Goal: Check status: Check status

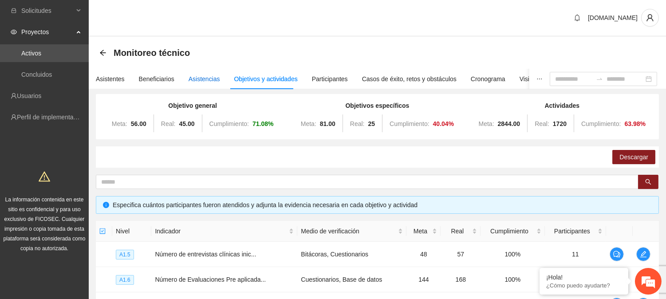
click at [196, 78] on div "Asistencias" at bounding box center [203, 79] width 31 height 10
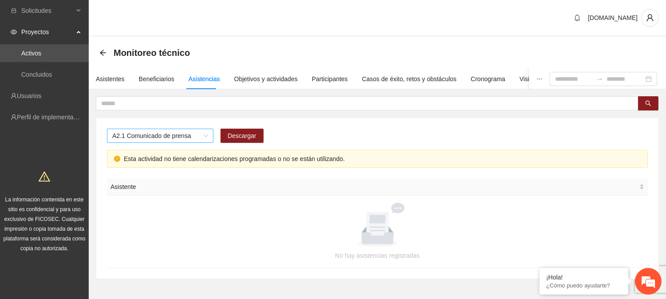
click at [207, 133] on span "A2.1 Comunicado de prensa" at bounding box center [160, 135] width 96 height 13
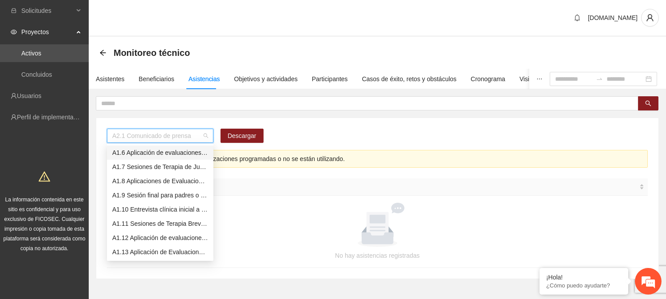
scroll to position [56, 0]
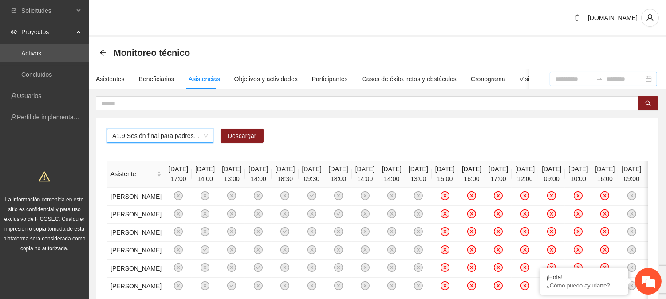
click at [596, 75] on icon "swap-right" at bounding box center [599, 78] width 7 height 7
click at [648, 79] on div at bounding box center [603, 79] width 107 height 14
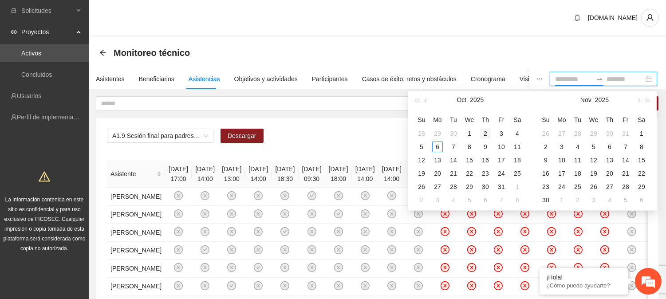
type input "**********"
click at [423, 102] on button "button" at bounding box center [426, 100] width 10 height 18
type input "**********"
click at [440, 128] on div "1" at bounding box center [437, 133] width 11 height 11
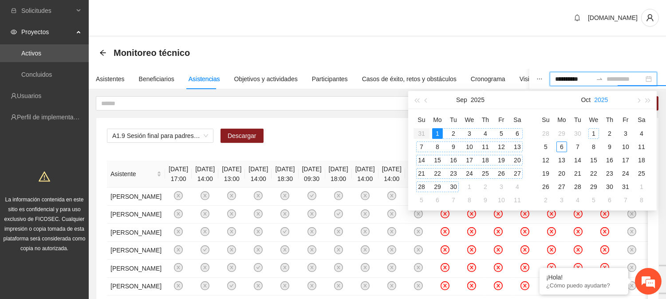
click at [451, 188] on div "30" at bounding box center [453, 186] width 11 height 11
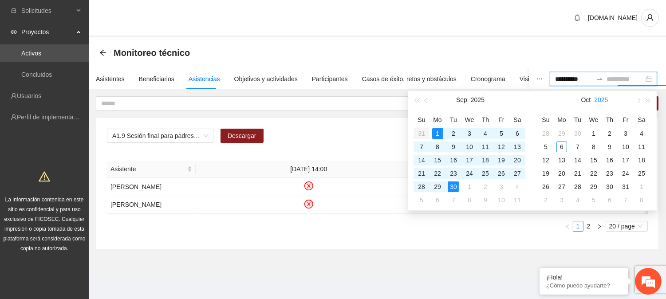
type input "**********"
click at [565, 51] on div "Monitoreo técnico" at bounding box center [377, 53] width 556 height 18
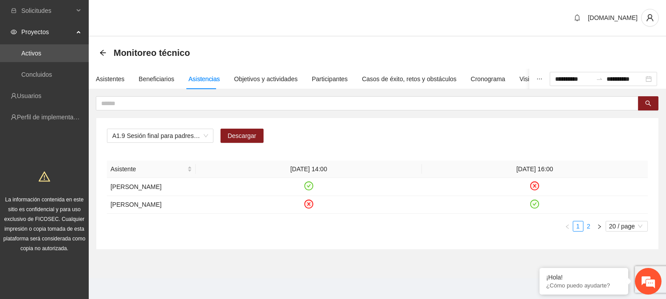
click at [592, 224] on link "2" at bounding box center [589, 226] width 10 height 10
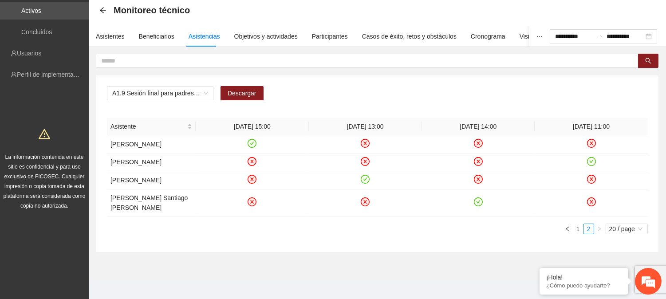
scroll to position [40, 0]
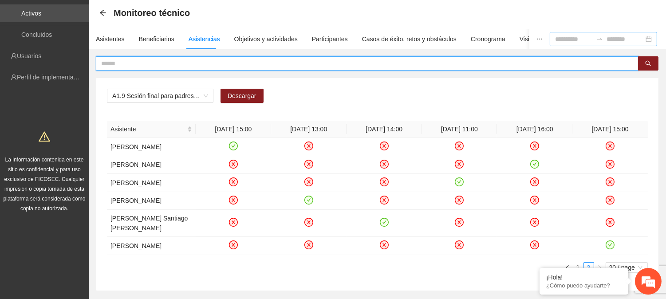
click at [122, 64] on input "text" at bounding box center [363, 64] width 525 height 10
type input "******"
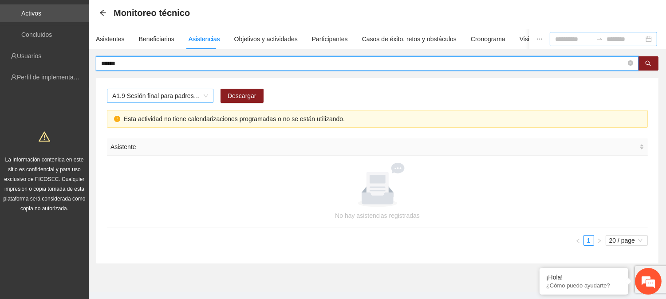
click at [197, 94] on span "A1.9 Sesión final para padres o tutores de NN" at bounding box center [160, 95] width 96 height 13
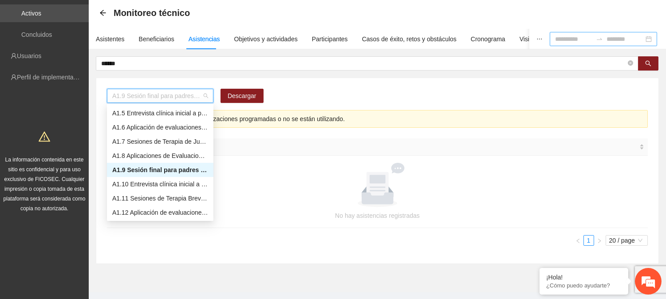
click at [154, 166] on div "A1.9 Sesión final para padres o tutores de NN" at bounding box center [160, 170] width 96 height 10
click at [163, 172] on div "A1.9 Sesión final para padres o tutores de NN" at bounding box center [160, 170] width 96 height 10
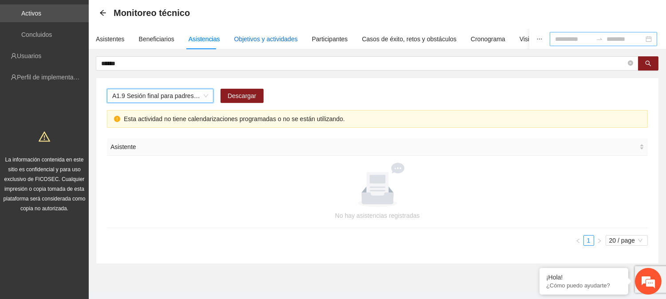
click at [271, 38] on div "Objetivos y actividades" at bounding box center [265, 39] width 63 height 10
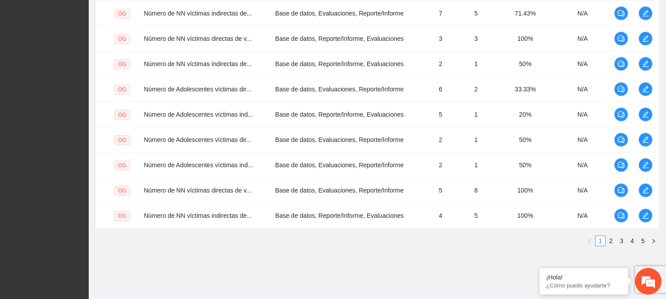
scroll to position [281, 0]
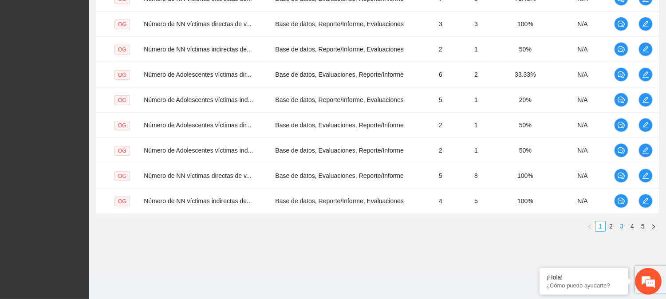
click at [620, 228] on link "3" at bounding box center [621, 226] width 10 height 10
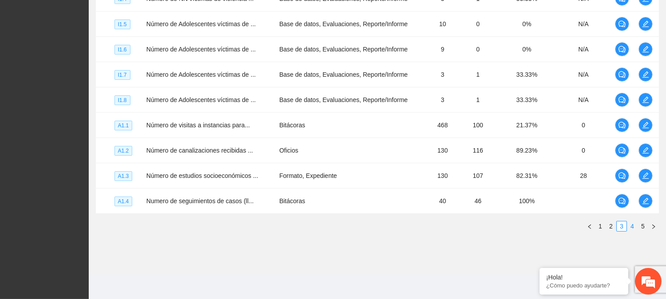
click at [627, 227] on link "4" at bounding box center [632, 226] width 10 height 10
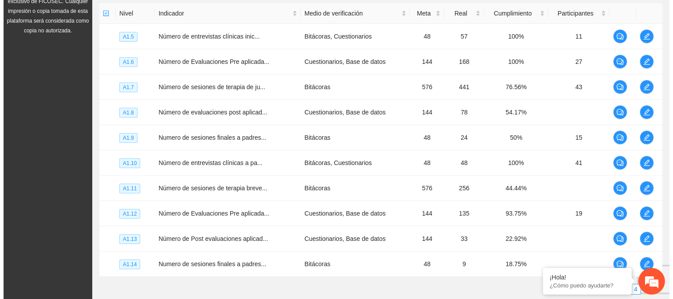
scroll to position [206, 0]
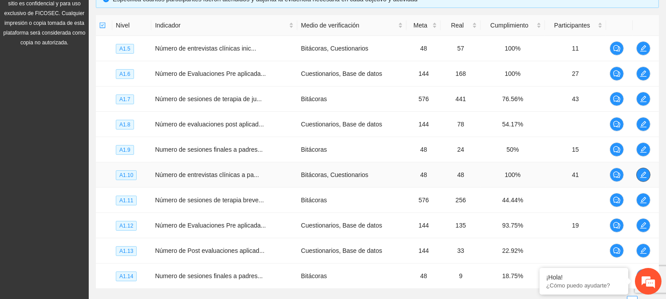
click at [648, 169] on button "button" at bounding box center [643, 175] width 14 height 14
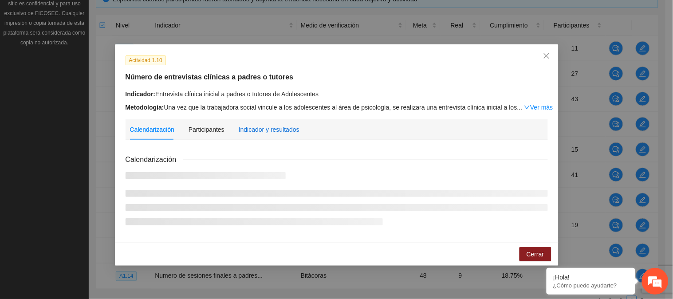
click at [279, 126] on div "Indicador y resultados" at bounding box center [269, 130] width 61 height 10
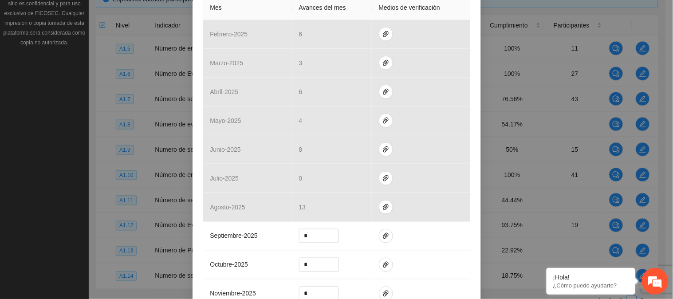
scroll to position [214, 0]
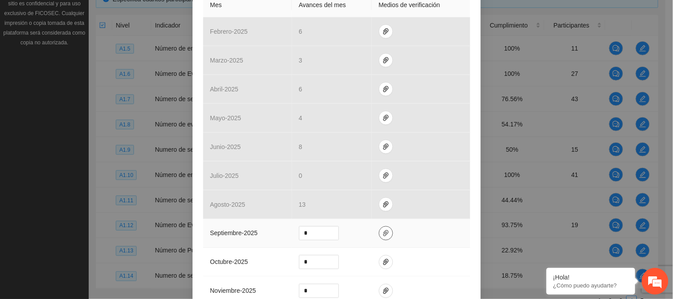
click at [386, 233] on span "paper-clip" at bounding box center [385, 233] width 13 height 7
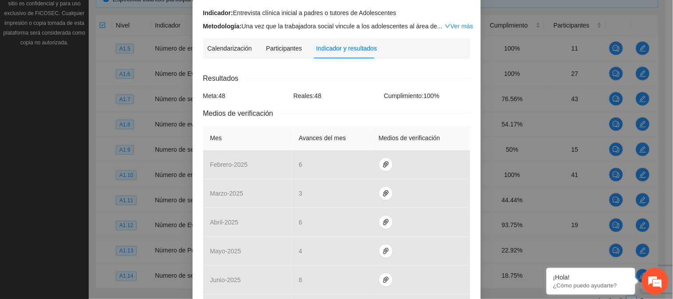
scroll to position [0, 0]
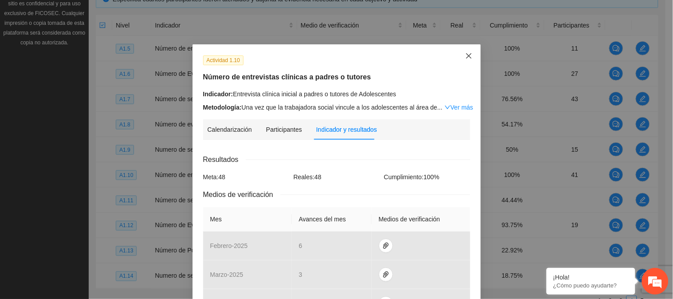
click at [465, 52] on icon "close" at bounding box center [468, 55] width 7 height 7
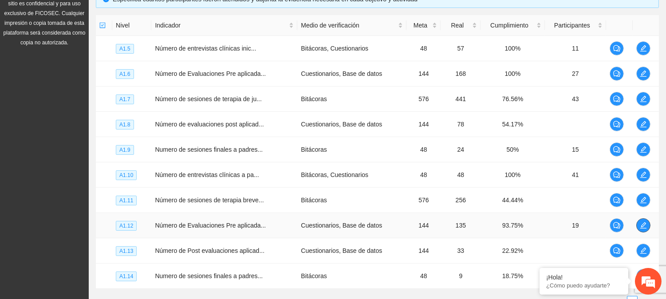
click at [640, 220] on button "button" at bounding box center [643, 225] width 14 height 14
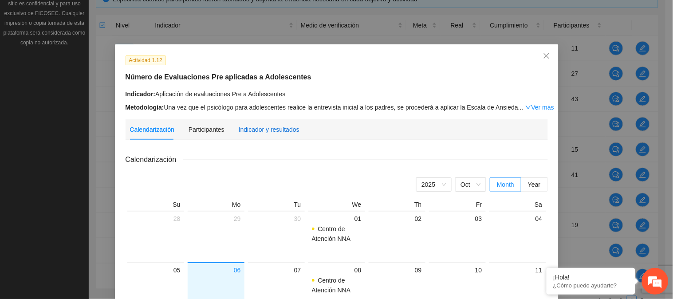
click at [267, 129] on div "Indicador y resultados" at bounding box center [269, 130] width 61 height 10
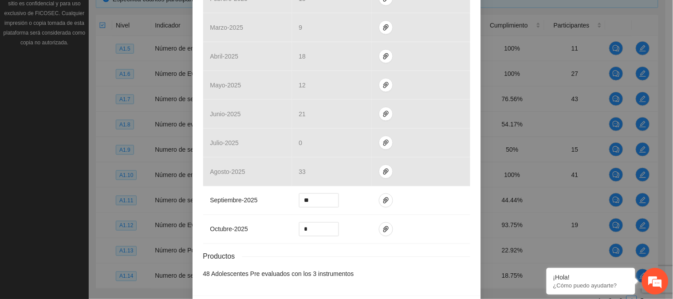
scroll to position [260, 0]
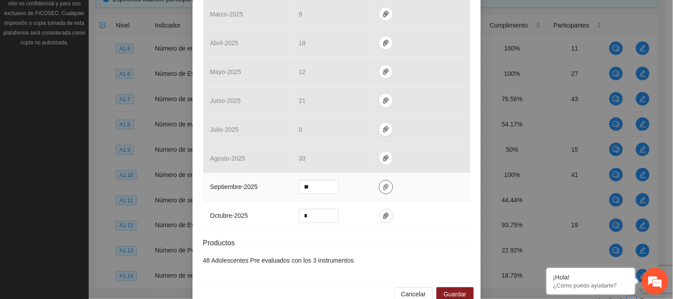
click at [379, 192] on button "button" at bounding box center [386, 187] width 14 height 14
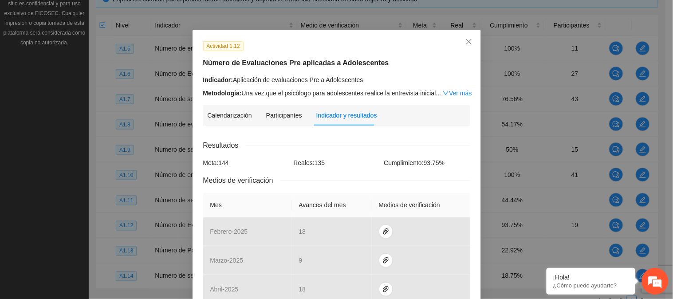
scroll to position [0, 0]
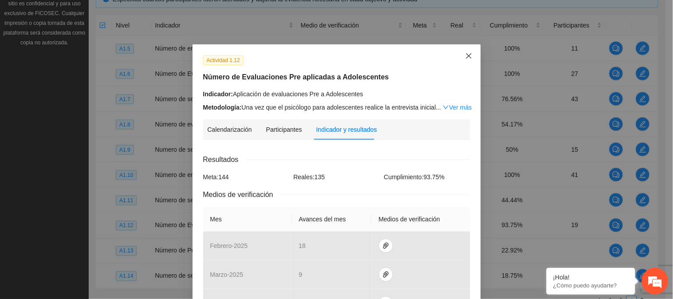
click at [465, 55] on icon "close" at bounding box center [468, 55] width 7 height 7
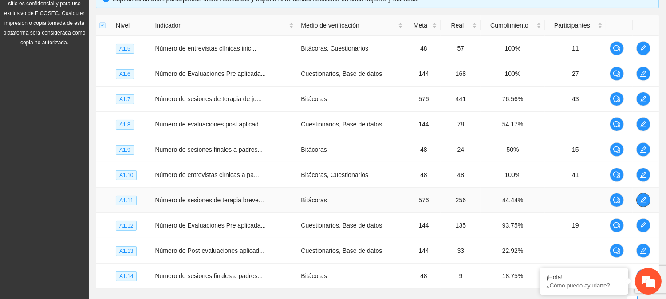
click at [642, 200] on icon "edit" at bounding box center [643, 199] width 7 height 7
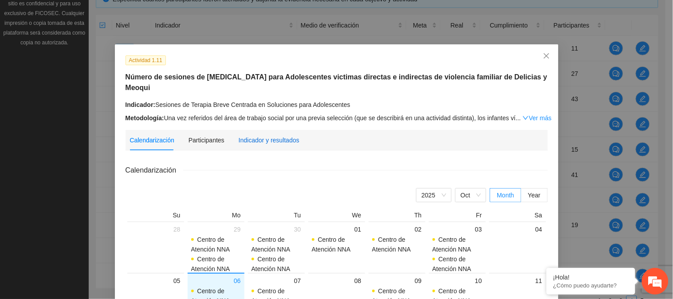
click at [263, 142] on div "Indicador y resultados" at bounding box center [269, 140] width 61 height 10
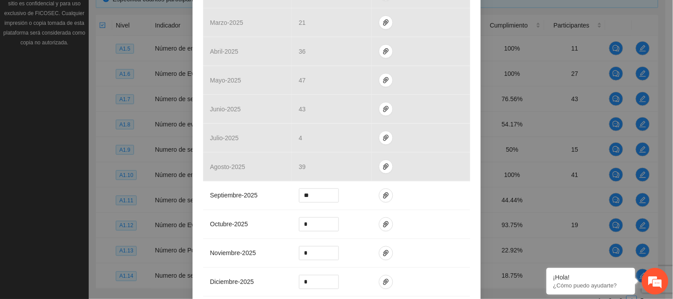
scroll to position [263, 0]
click at [383, 193] on icon "paper-clip" at bounding box center [385, 194] width 7 height 7
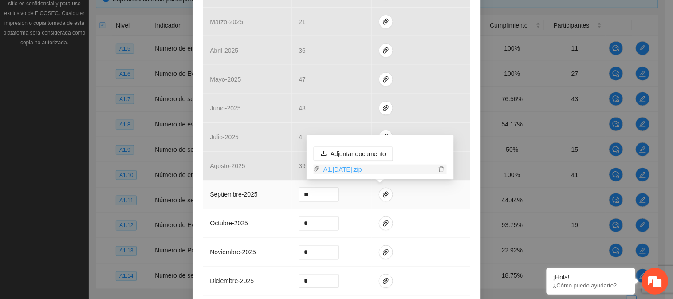
click at [371, 173] on link "A1.[DATE].zip" at bounding box center [378, 170] width 116 height 10
click at [350, 171] on link "A1.[DATE].zip" at bounding box center [378, 170] width 116 height 10
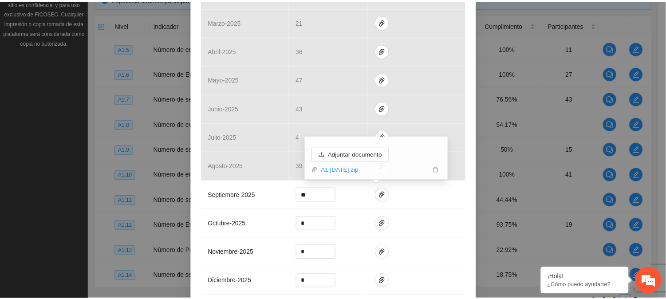
scroll to position [0, 0]
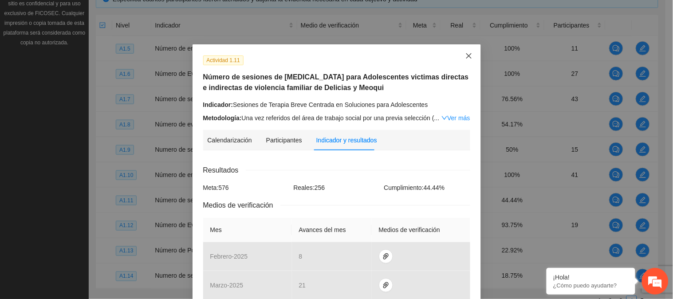
click at [466, 54] on icon "close" at bounding box center [468, 55] width 5 height 5
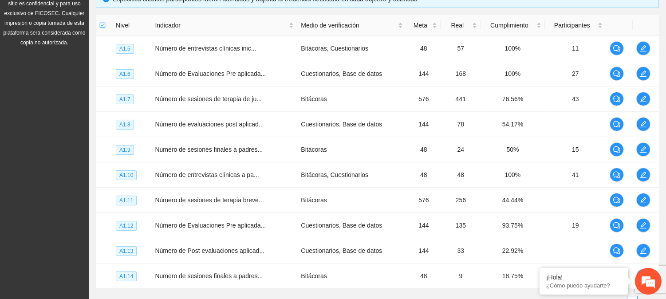
drag, startPoint x: 663, startPoint y: 141, endPoint x: 667, endPoint y: 123, distance: 18.6
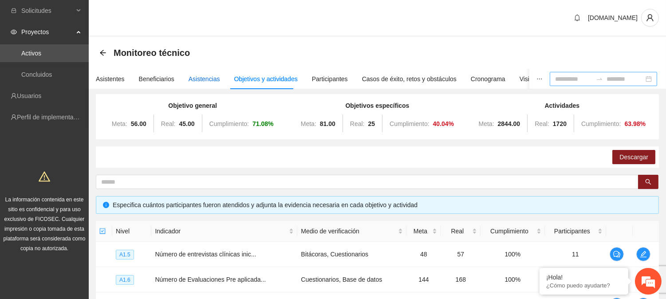
click at [195, 78] on div "Asistencias" at bounding box center [203, 79] width 31 height 10
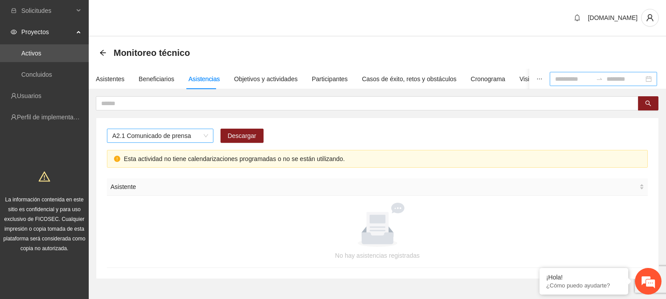
click at [206, 136] on span "A2.1 Comunicado de prensa" at bounding box center [160, 135] width 96 height 13
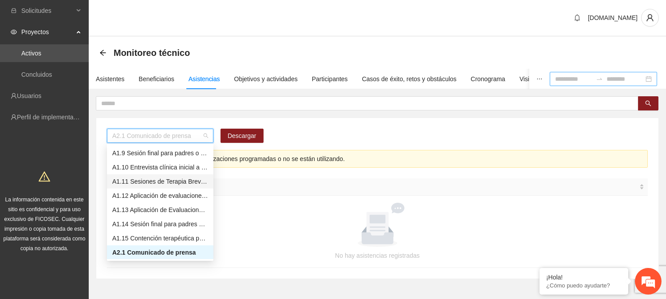
click at [181, 184] on div "A1.11 Sesiones de Terapia Breve Centrada en Soluciones para Adolescentes" at bounding box center [160, 182] width 96 height 10
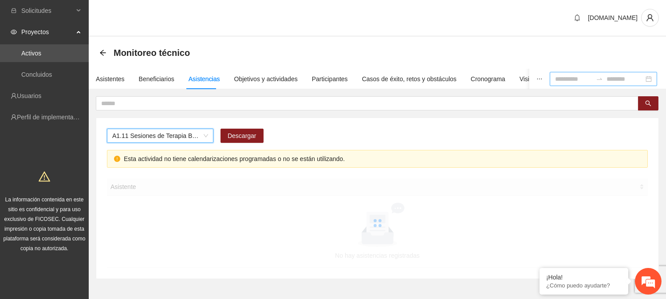
click at [559, 77] on input at bounding box center [573, 79] width 37 height 10
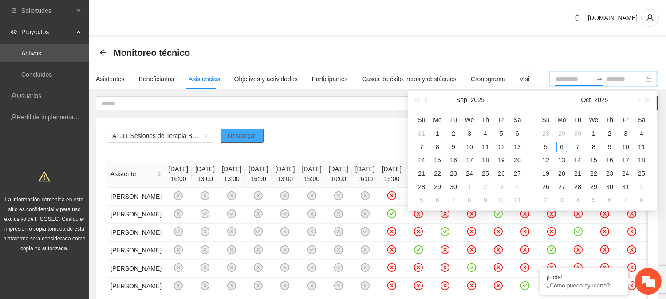
type input "**********"
click at [214, 98] on input "text" at bounding box center [363, 103] width 525 height 10
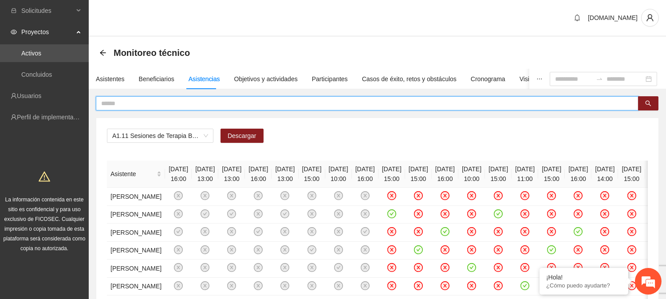
click at [219, 103] on input "text" at bounding box center [363, 103] width 525 height 10
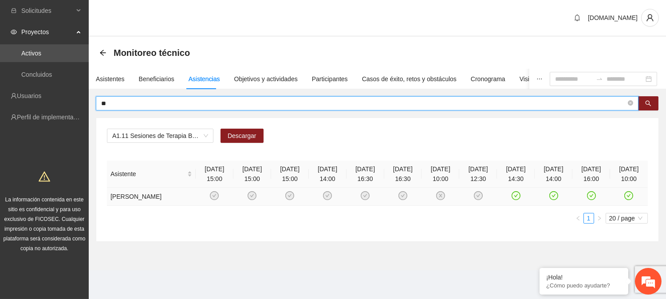
type input "*"
type input "**********"
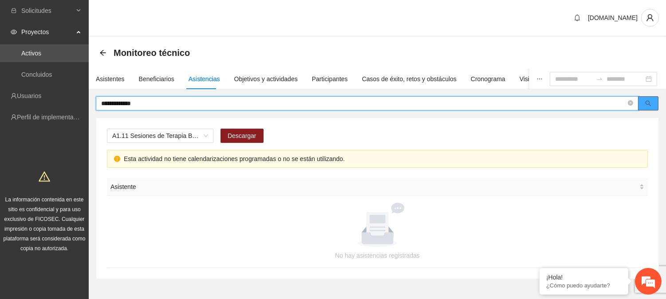
click at [654, 96] on button "button" at bounding box center [648, 103] width 20 height 14
drag, startPoint x: 158, startPoint y: 105, endPoint x: 74, endPoint y: 101, distance: 84.4
click at [74, 101] on section "**********" at bounding box center [333, 166] width 666 height 332
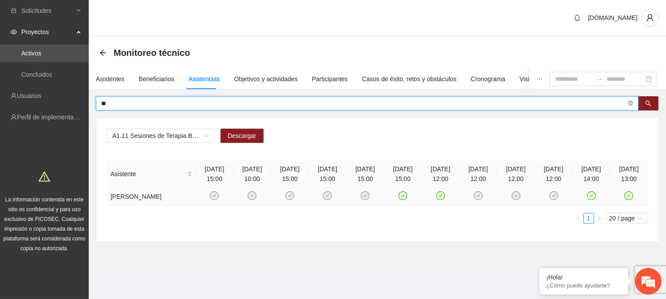
type input "*"
type input "********"
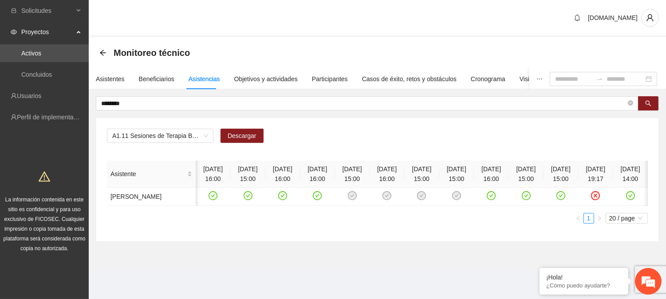
scroll to position [0, 16]
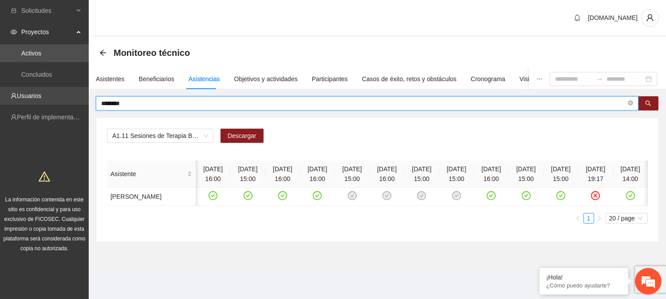
drag, startPoint x: 138, startPoint y: 99, endPoint x: 84, endPoint y: 101, distance: 54.1
click at [84, 101] on section "Solicitudes Proyectos Activos Concluidos Usuarios Perfil de implementadora La i…" at bounding box center [333, 149] width 666 height 299
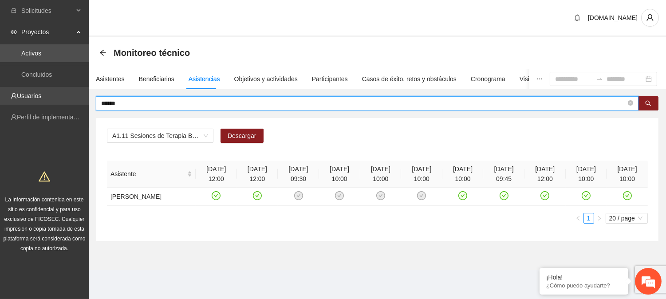
scroll to position [0, 0]
type input "*"
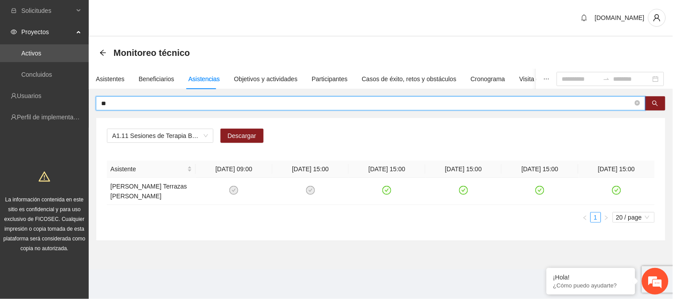
type input "*"
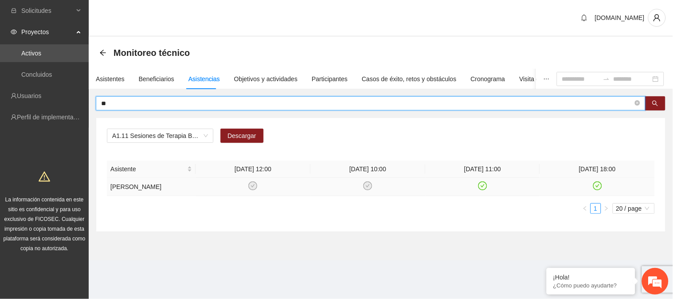
type input "*"
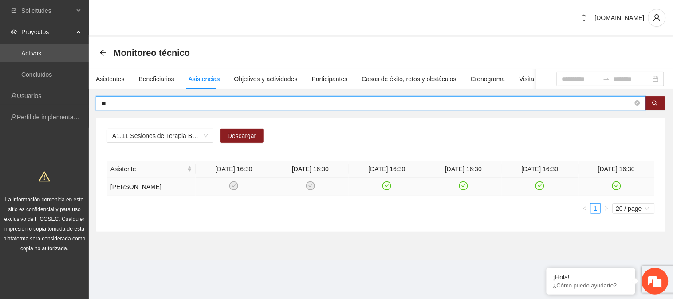
type input "*"
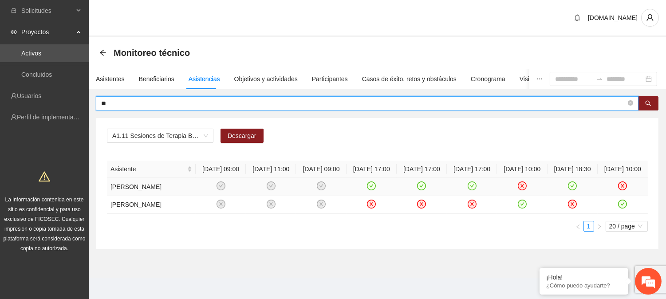
type input "*"
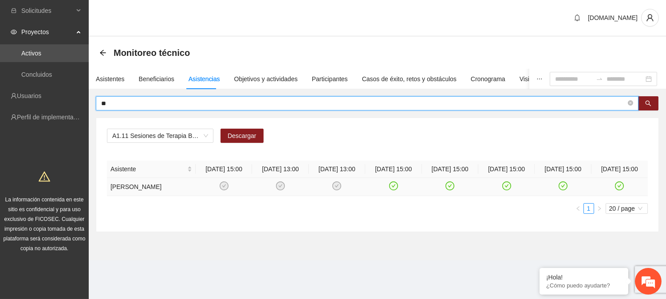
type input "*"
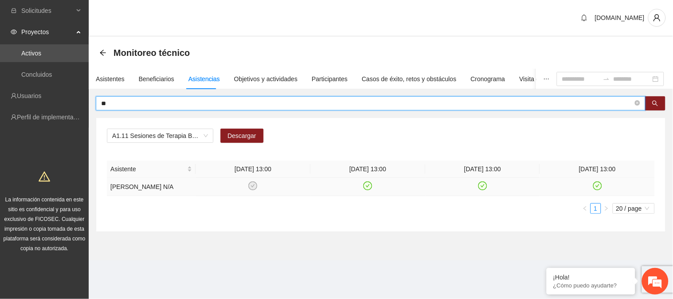
type input "*"
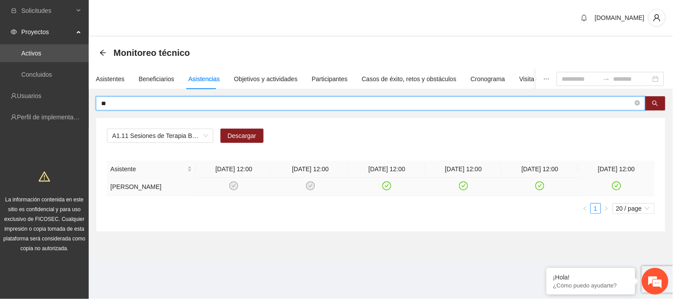
type input "*"
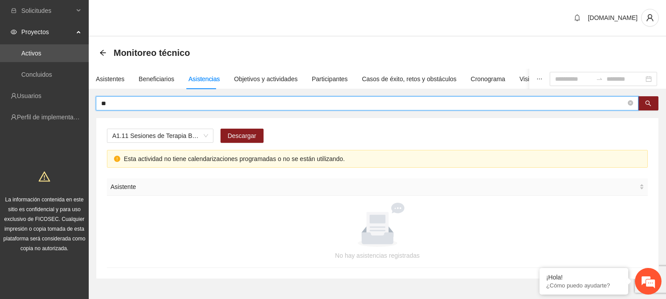
type input "*"
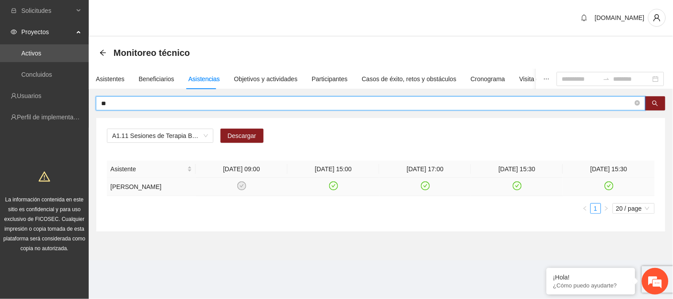
type input "*"
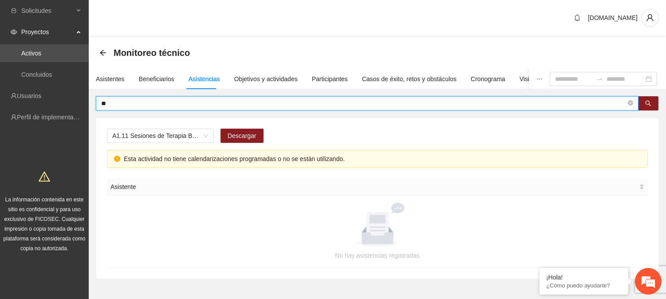
type input "*"
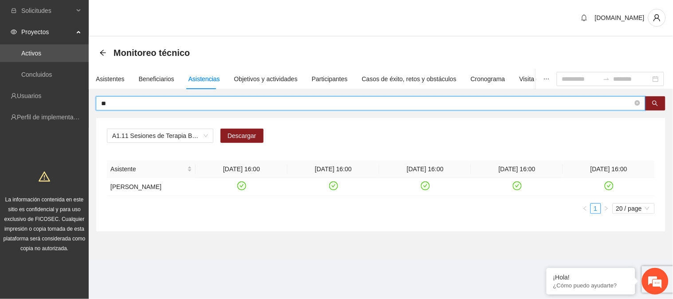
type input "*"
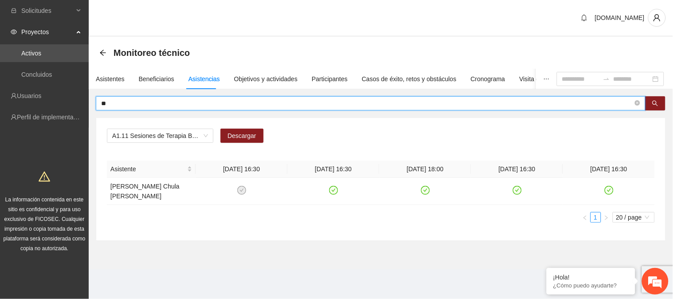
type input "*"
type input "*****"
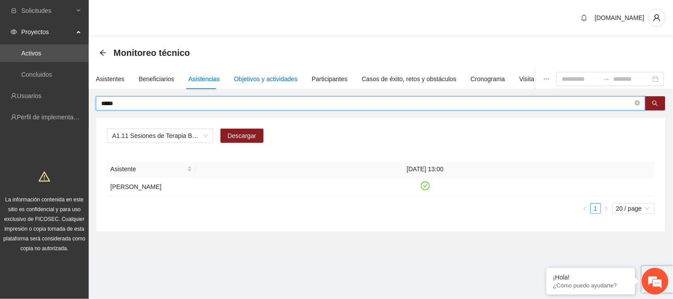
click at [272, 80] on div "Objetivos y actividades" at bounding box center [265, 79] width 63 height 10
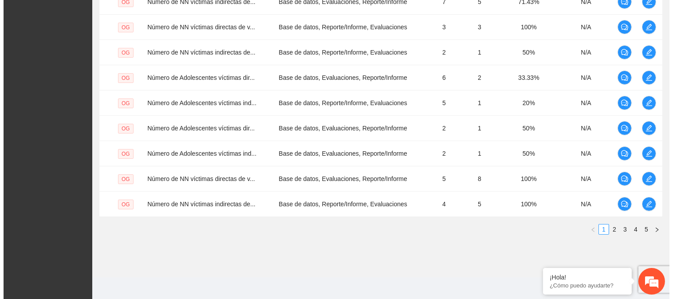
scroll to position [281, 0]
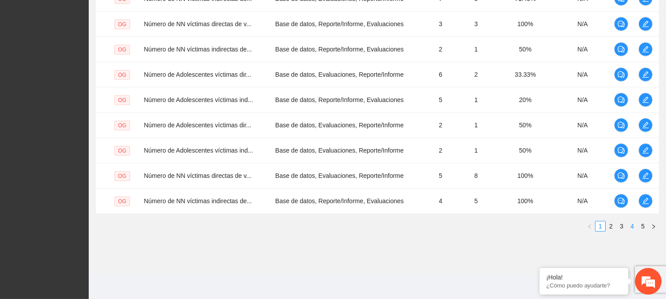
click at [632, 225] on link "4" at bounding box center [632, 226] width 10 height 10
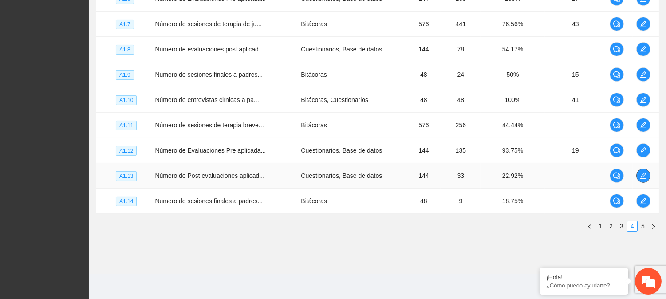
click at [642, 172] on icon "edit" at bounding box center [643, 175] width 7 height 7
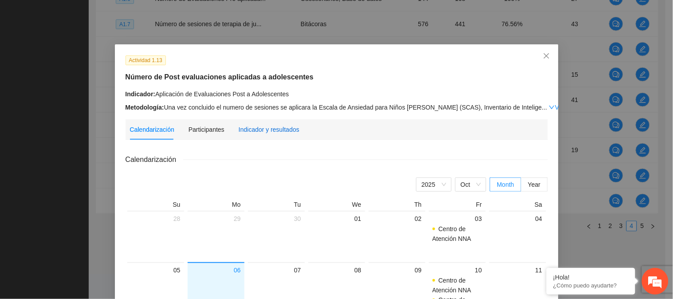
click at [253, 126] on div "Indicador y resultados" at bounding box center [269, 130] width 61 height 10
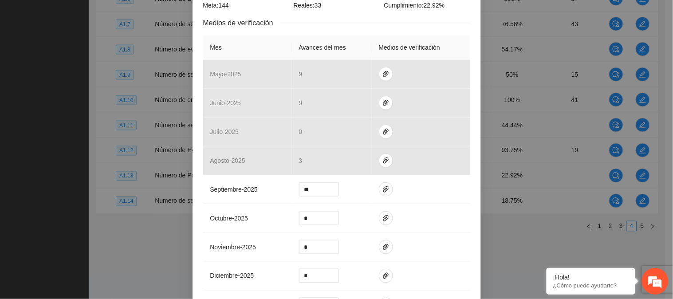
scroll to position [178, 0]
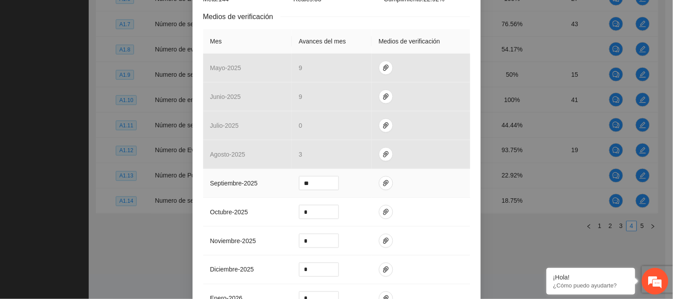
click at [389, 182] on td at bounding box center [421, 183] width 98 height 29
click at [382, 183] on icon "paper-clip" at bounding box center [385, 183] width 7 height 7
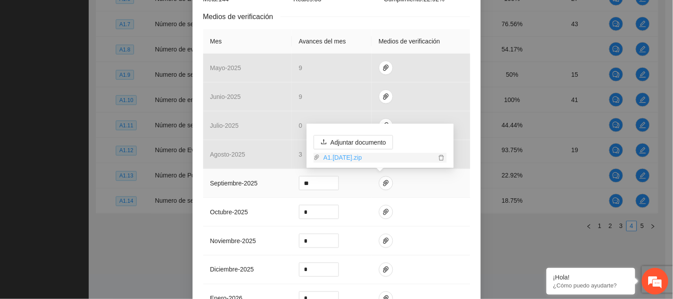
click at [377, 153] on link "A1.[DATE].zip" at bounding box center [378, 158] width 116 height 10
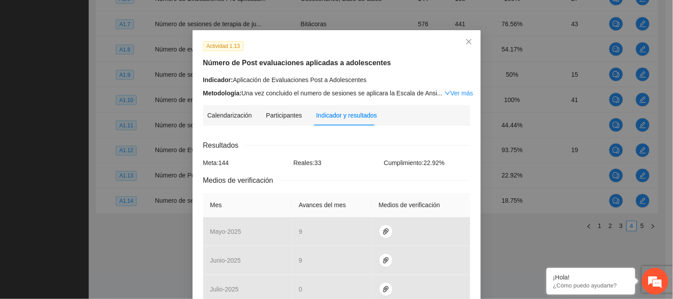
scroll to position [0, 0]
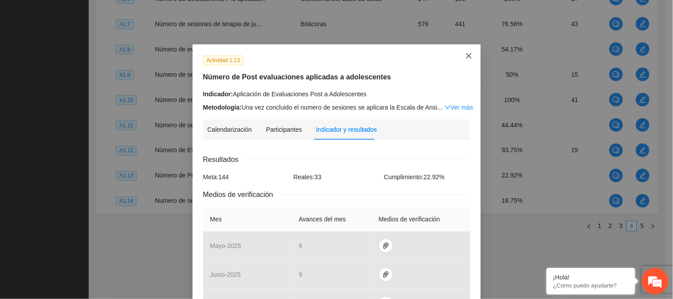
click at [465, 54] on icon "close" at bounding box center [468, 55] width 7 height 7
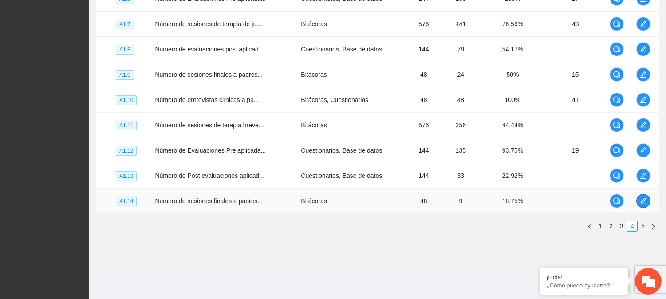
click at [637, 202] on span "edit" at bounding box center [642, 200] width 13 height 7
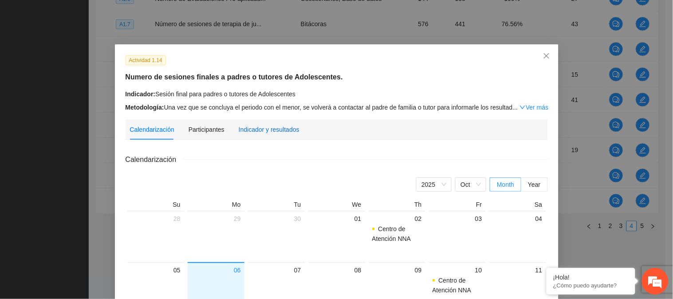
click at [284, 128] on div "Indicador y resultados" at bounding box center [269, 130] width 61 height 10
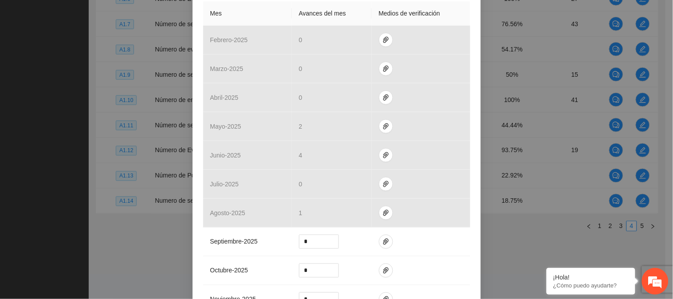
scroll to position [224, 0]
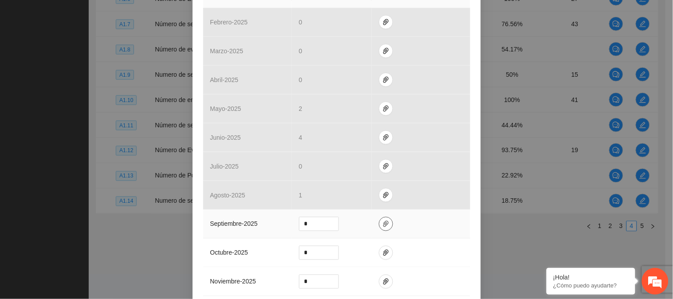
click at [379, 225] on span "paper-clip" at bounding box center [385, 223] width 13 height 7
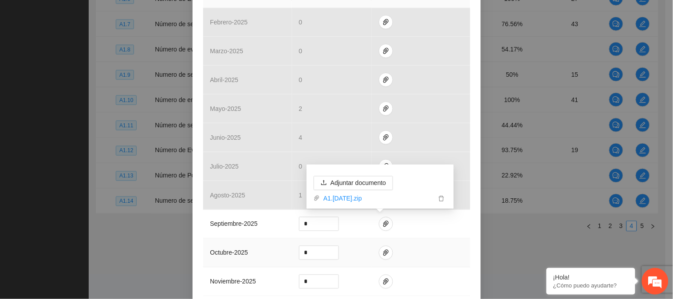
click at [463, 243] on td at bounding box center [421, 253] width 98 height 29
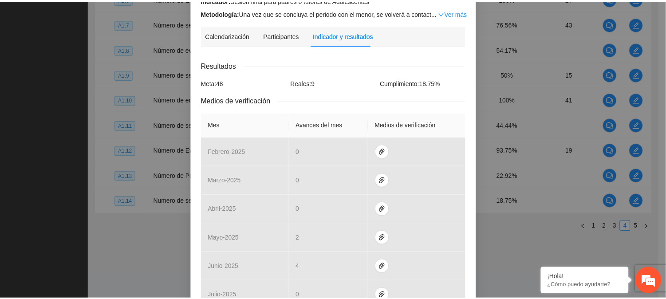
scroll to position [0, 0]
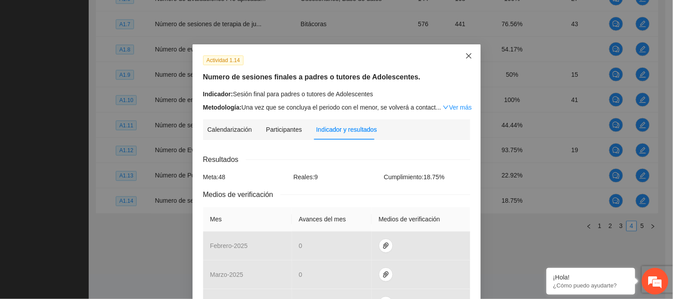
click at [465, 53] on icon "close" at bounding box center [468, 55] width 7 height 7
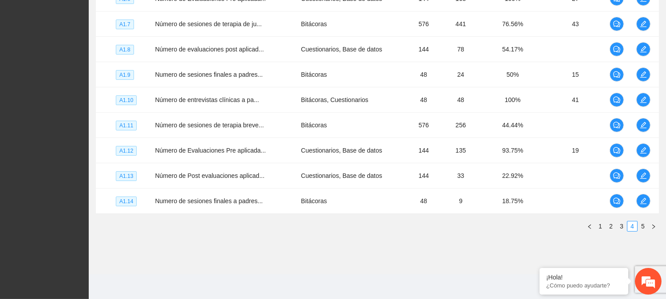
click at [516, 248] on section "Monitoreo técnico Asistentes Beneficiarios Asistencias Objetivos y actividades …" at bounding box center [377, 15] width 577 height 518
click at [642, 223] on link "5" at bounding box center [643, 226] width 10 height 10
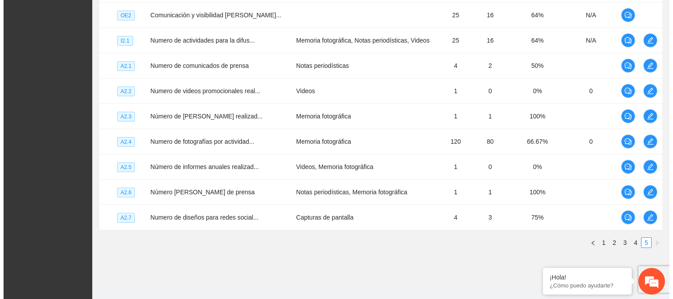
scroll to position [281, 0]
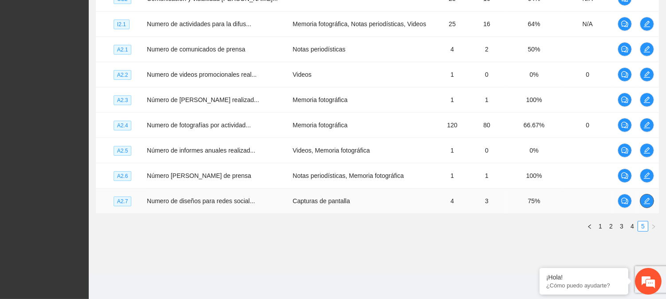
click at [649, 197] on span "edit" at bounding box center [646, 200] width 13 height 7
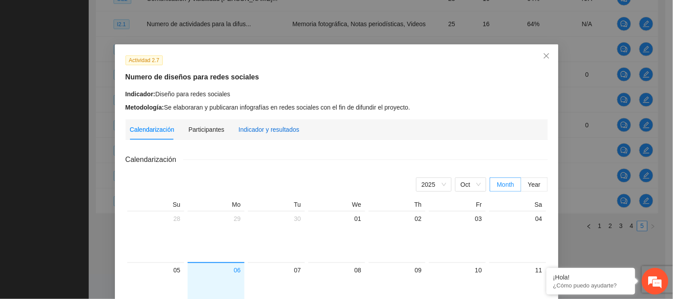
click at [269, 130] on div "Indicador y resultados" at bounding box center [269, 130] width 61 height 10
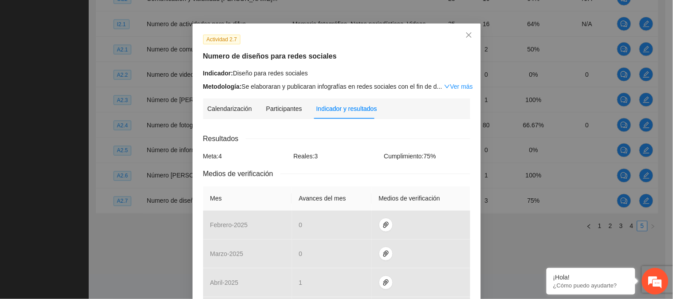
scroll to position [0, 0]
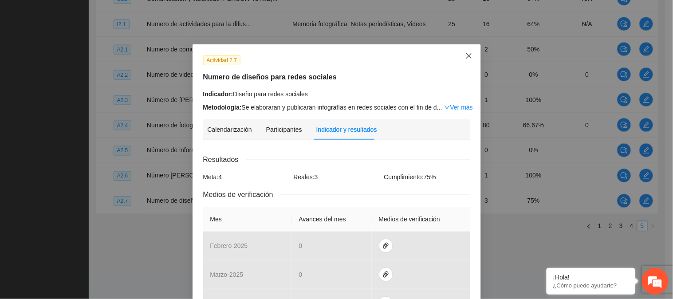
click at [463, 61] on span "Close" at bounding box center [469, 56] width 24 height 24
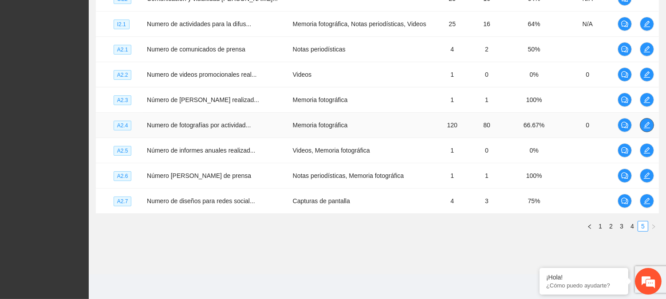
click at [650, 122] on span "edit" at bounding box center [646, 125] width 13 height 7
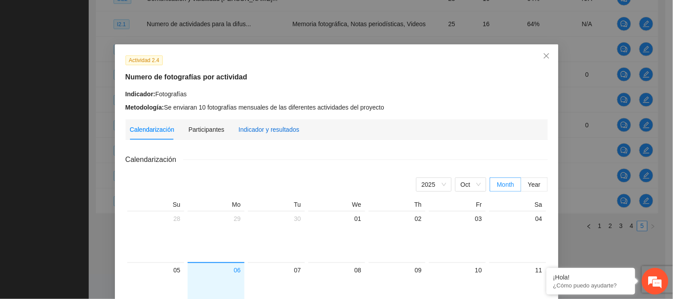
click at [263, 128] on div "Indicador y resultados" at bounding box center [269, 130] width 61 height 10
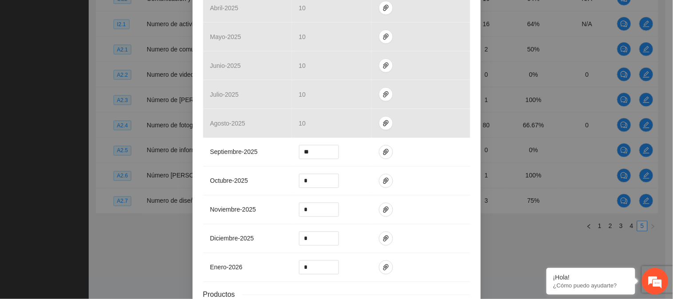
scroll to position [310, 0]
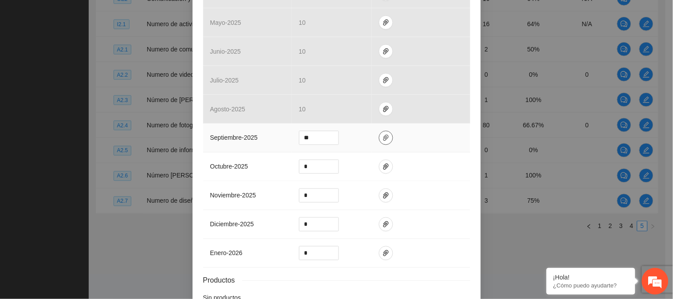
click at [383, 138] on icon "paper-clip" at bounding box center [385, 137] width 7 height 7
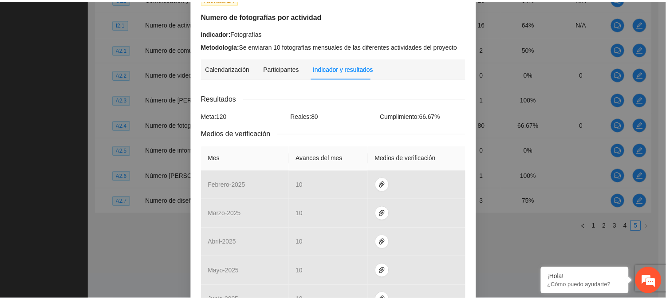
scroll to position [6, 0]
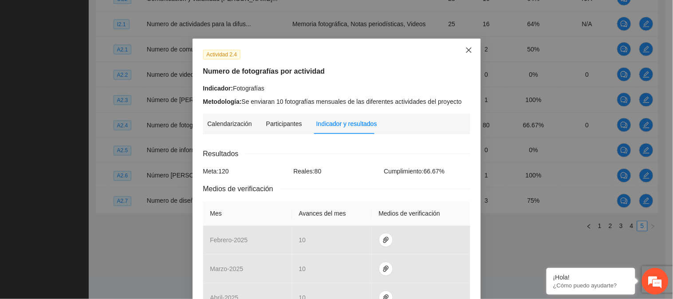
click at [465, 53] on icon "close" at bounding box center [468, 50] width 7 height 7
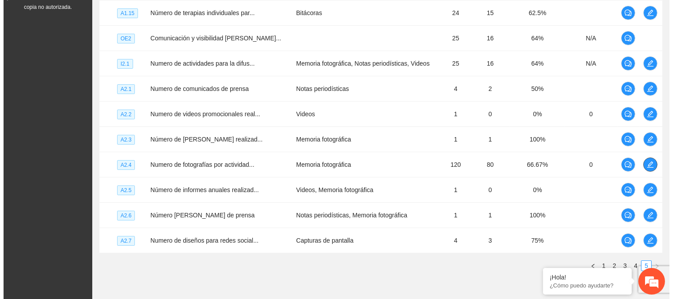
scroll to position [222, 0]
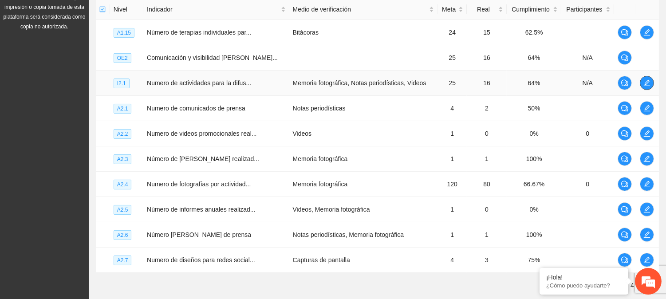
click at [645, 78] on button "button" at bounding box center [647, 83] width 14 height 14
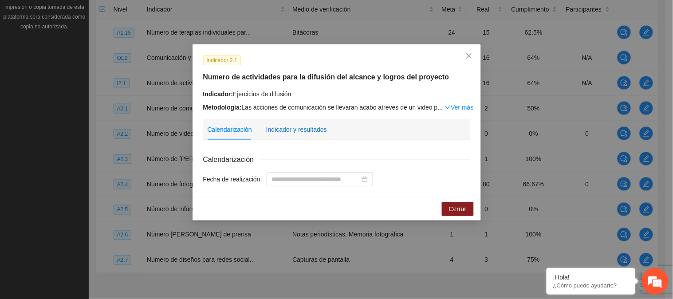
click at [305, 129] on div "Indicador y resultados" at bounding box center [296, 130] width 61 height 10
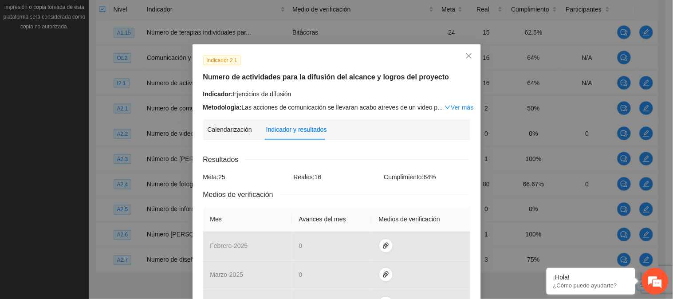
scroll to position [24, 0]
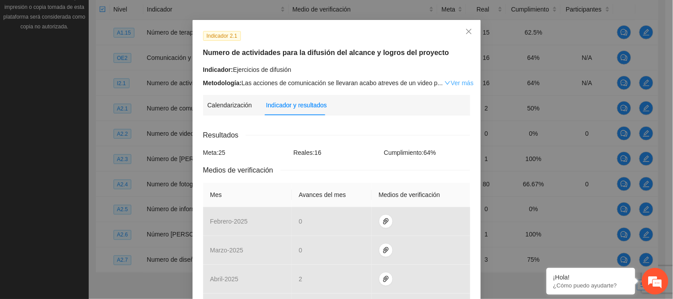
click at [456, 80] on link "Ver más" at bounding box center [458, 82] width 29 height 7
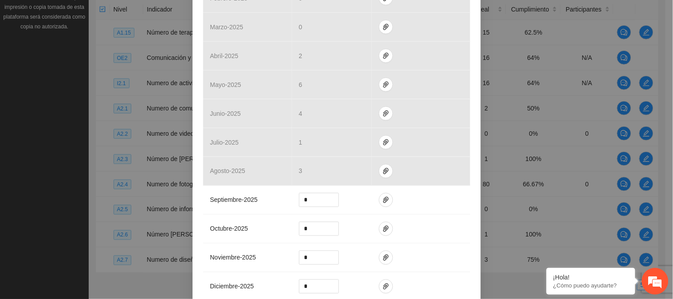
scroll to position [285, 0]
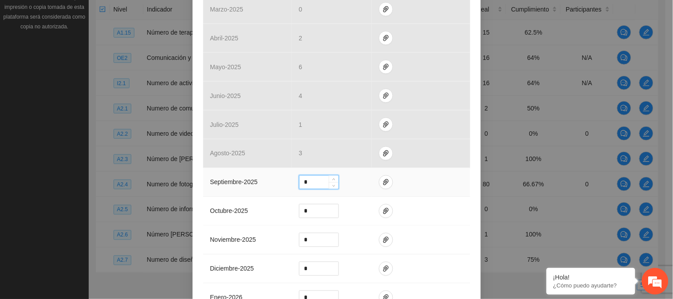
drag, startPoint x: 311, startPoint y: 185, endPoint x: 275, endPoint y: 184, distance: 36.4
click at [275, 184] on tr "septiembre - 2025 *" at bounding box center [336, 182] width 267 height 29
type input "*"
click at [479, 219] on div "Indicador 2.1 Numero de actividades para la difusión del alcance y logros del p…" at bounding box center [336, 149] width 673 height 299
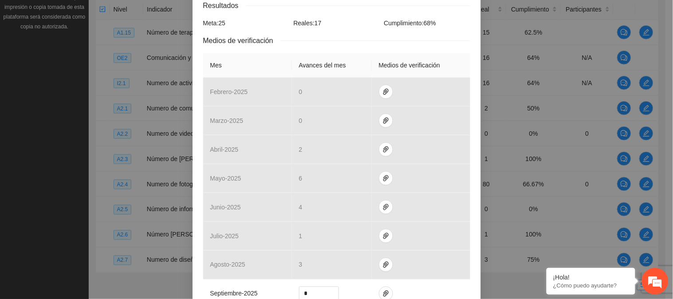
scroll to position [251, 0]
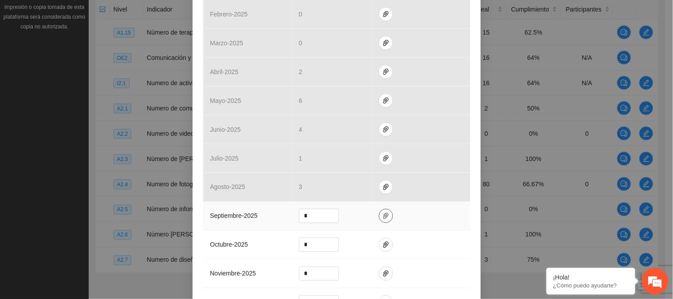
click at [383, 219] on icon "paper-clip" at bounding box center [385, 216] width 5 height 6
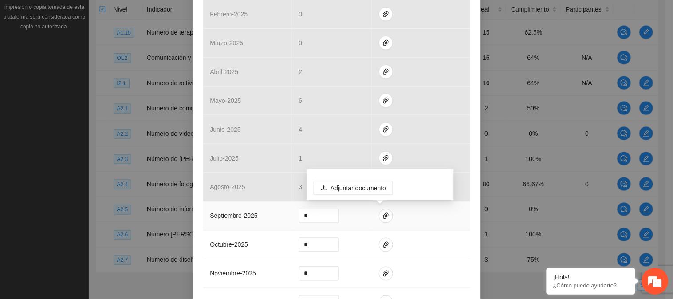
click at [451, 229] on td at bounding box center [421, 216] width 98 height 29
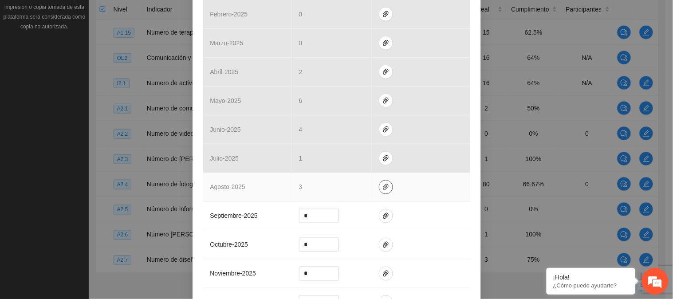
click at [387, 184] on span "paper-clip" at bounding box center [385, 187] width 13 height 7
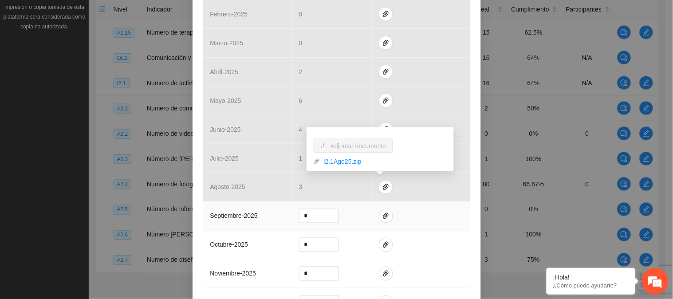
click at [455, 226] on td at bounding box center [421, 216] width 98 height 29
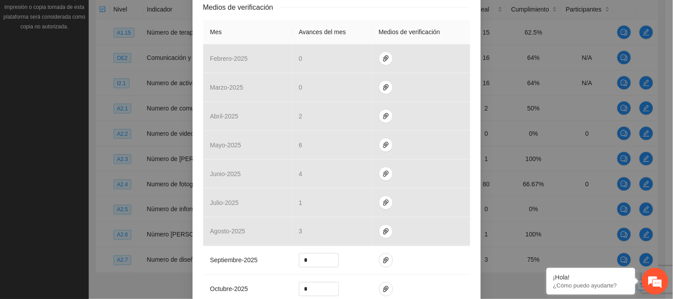
scroll to position [247, 0]
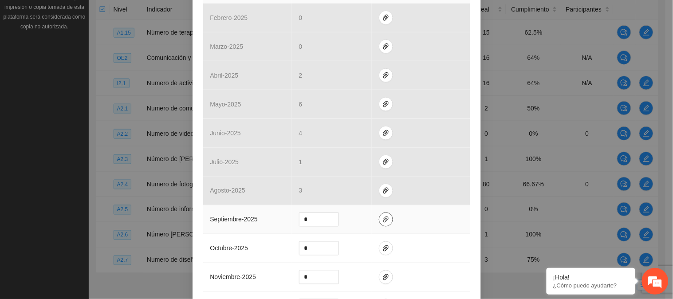
click at [383, 220] on icon "paper-clip" at bounding box center [385, 219] width 5 height 6
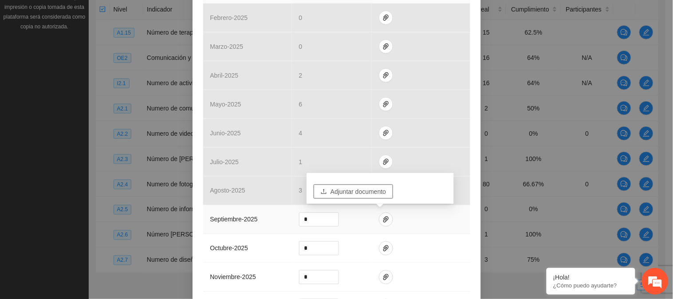
click at [361, 188] on span "Adjuntar documento" at bounding box center [357, 192] width 55 height 10
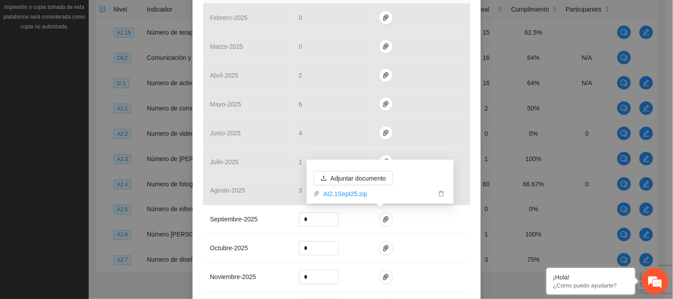
click at [468, 239] on div "Indicador 2.1 Numero de actividades para la difusión del alcance y logros del p…" at bounding box center [336, 99] width 288 height 605
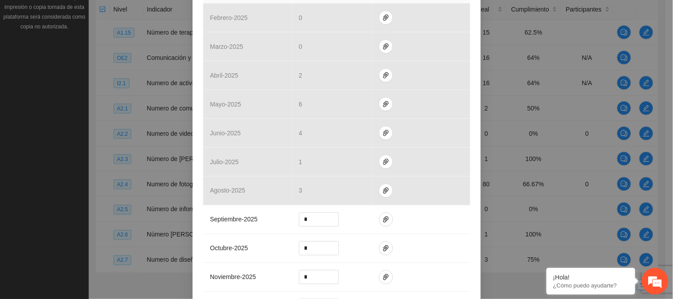
scroll to position [385, 0]
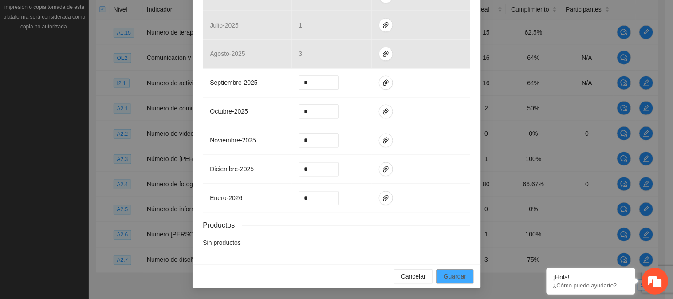
click at [445, 275] on span "Guardar" at bounding box center [455, 277] width 23 height 10
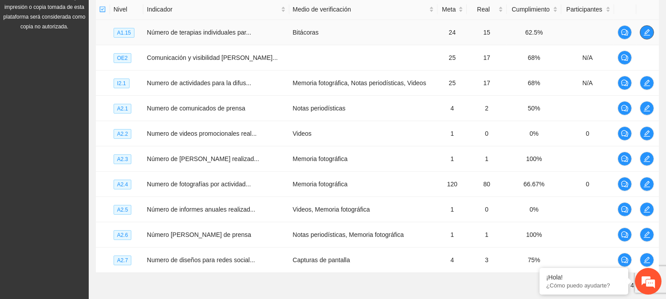
click at [643, 33] on icon "edit" at bounding box center [646, 32] width 7 height 7
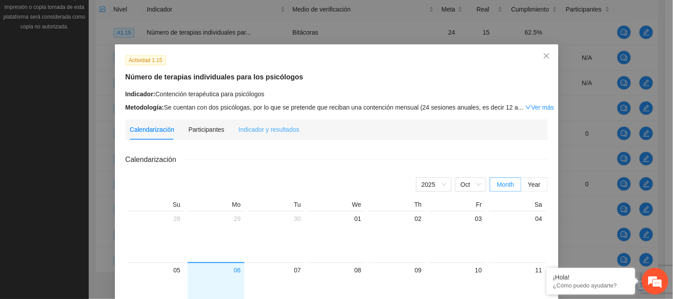
click at [264, 135] on div "Indicador y resultados" at bounding box center [269, 129] width 61 height 20
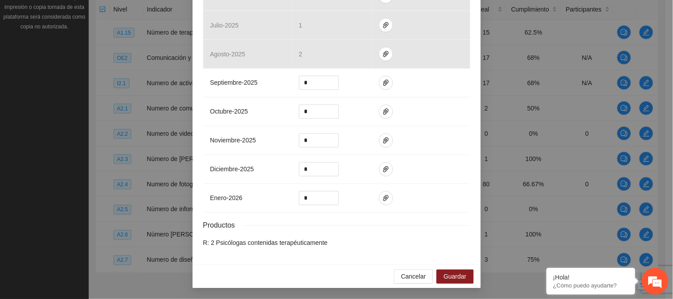
scroll to position [331, 0]
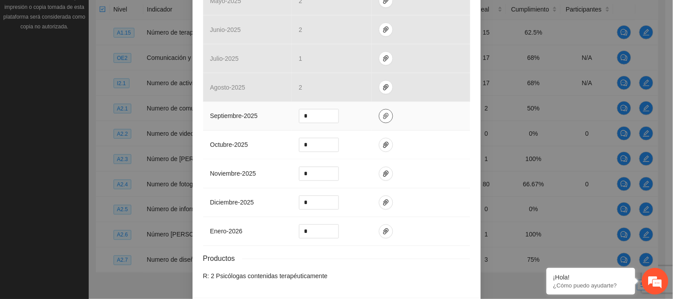
click at [382, 119] on icon "paper-clip" at bounding box center [385, 116] width 7 height 7
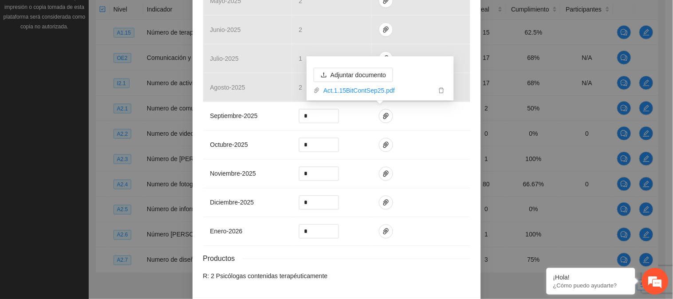
click at [472, 148] on div "Actividad 1.15 Número de terapias individuales para los psicólogos Indicador: C…" at bounding box center [336, 5] width 288 height 585
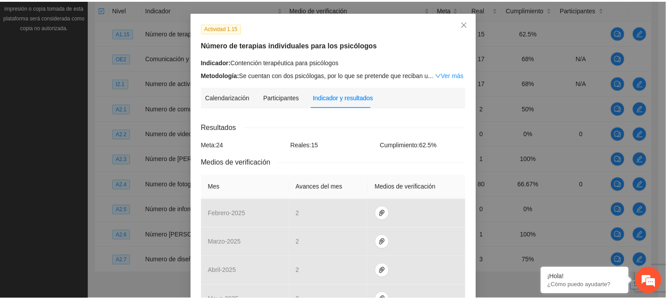
scroll to position [0, 0]
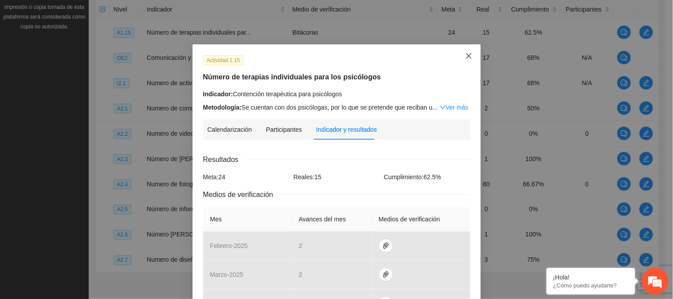
click at [467, 54] on icon "close" at bounding box center [468, 55] width 7 height 7
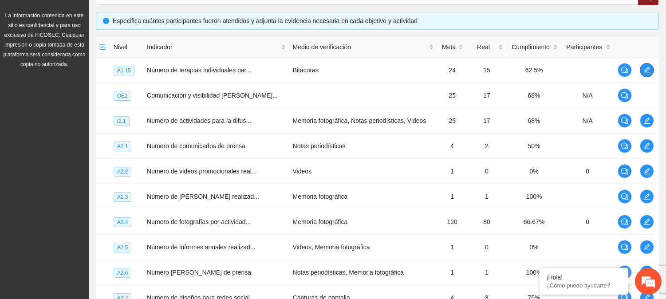
scroll to position [281, 0]
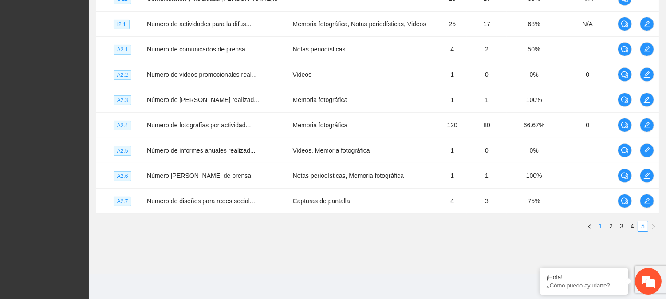
click at [604, 224] on link "1" at bounding box center [600, 226] width 10 height 10
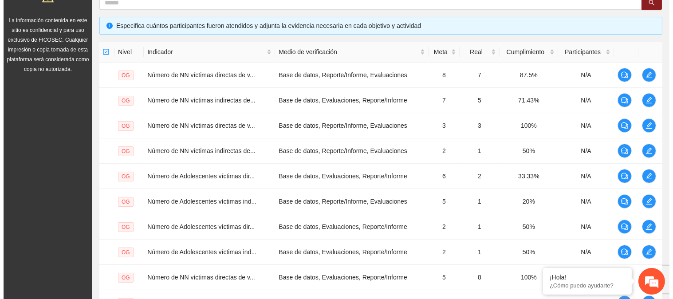
scroll to position [196, 0]
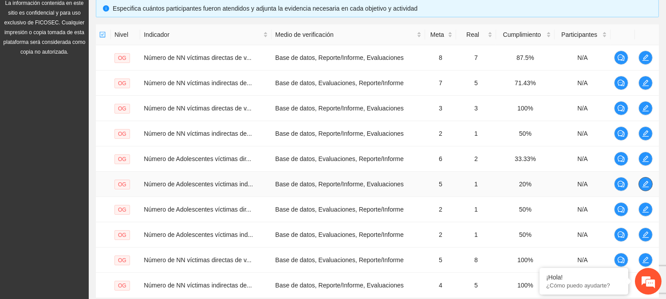
click at [646, 182] on icon "edit" at bounding box center [645, 184] width 7 height 7
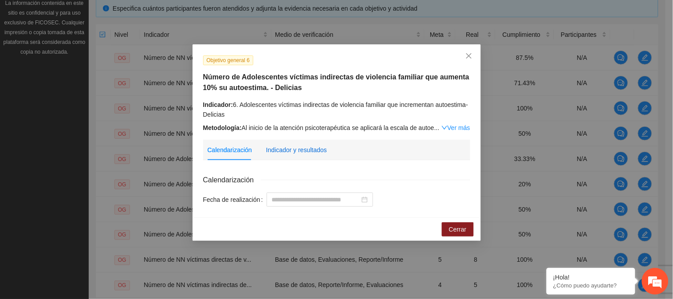
click at [309, 153] on div "Indicador y resultados" at bounding box center [296, 150] width 61 height 10
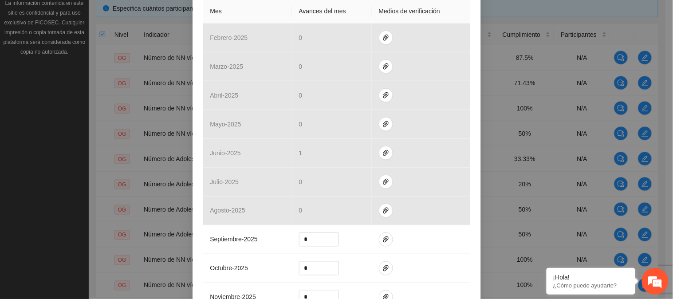
scroll to position [0, 0]
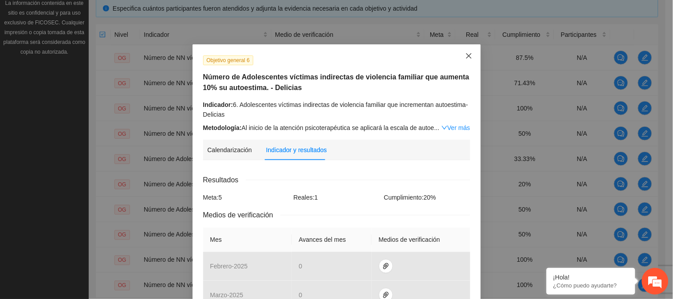
click at [467, 56] on icon "close" at bounding box center [468, 55] width 7 height 7
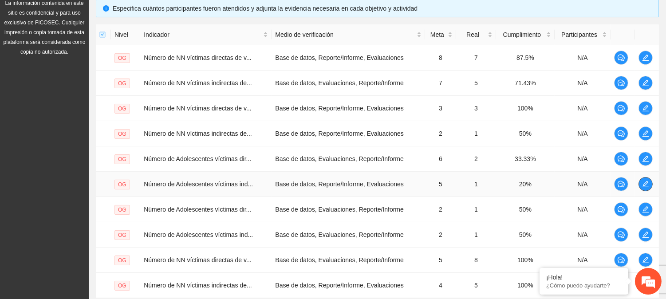
click at [649, 181] on span "edit" at bounding box center [645, 184] width 13 height 7
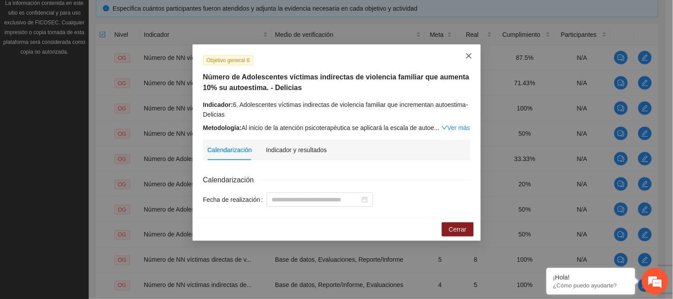
click at [470, 47] on span "Close" at bounding box center [469, 56] width 24 height 24
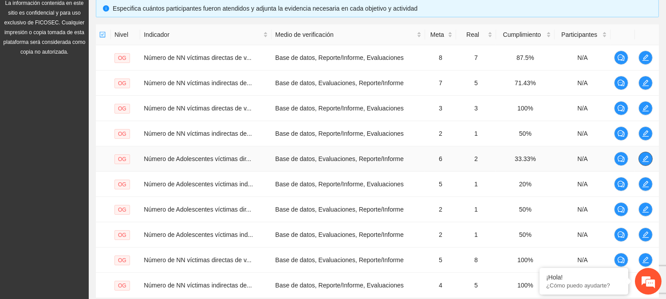
click at [644, 157] on icon "edit" at bounding box center [645, 158] width 7 height 7
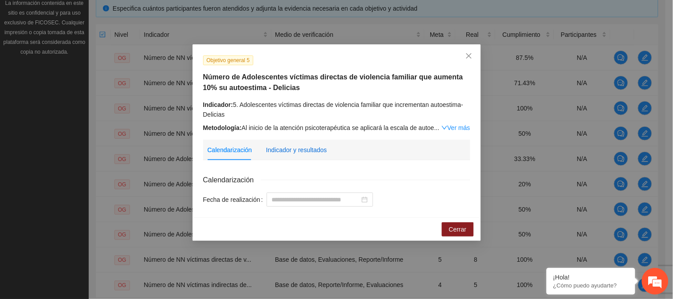
click at [304, 153] on div "Indicador y resultados" at bounding box center [296, 150] width 61 height 10
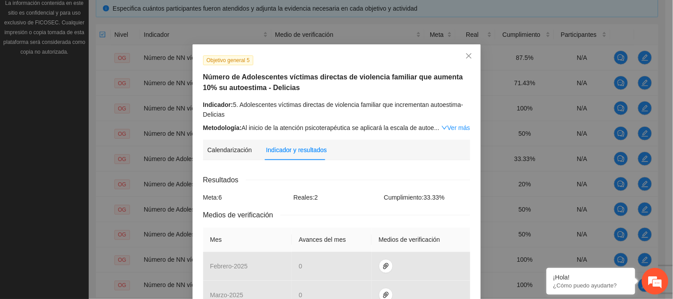
scroll to position [262, 0]
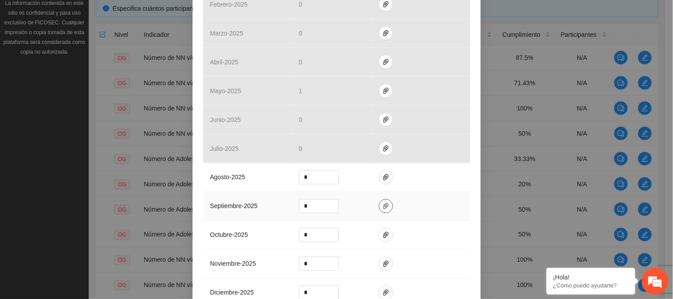
click at [382, 204] on icon "paper-clip" at bounding box center [385, 206] width 7 height 7
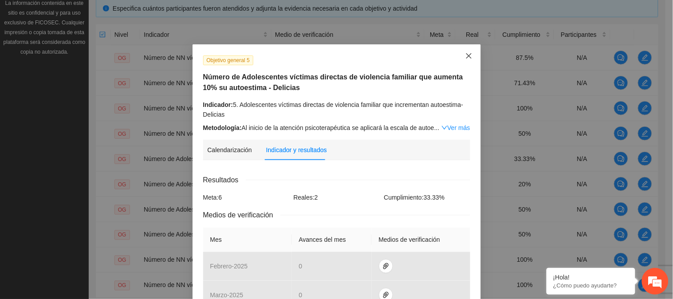
click at [465, 56] on icon "close" at bounding box center [468, 55] width 7 height 7
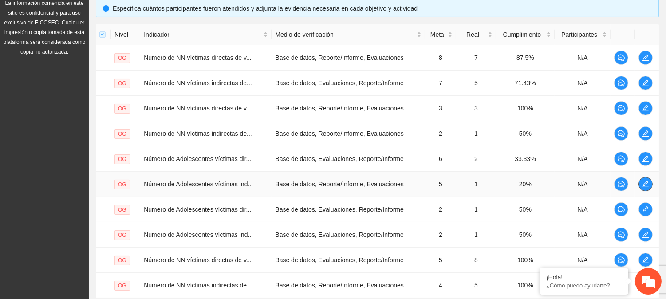
click at [648, 183] on icon "edit" at bounding box center [645, 184] width 7 height 7
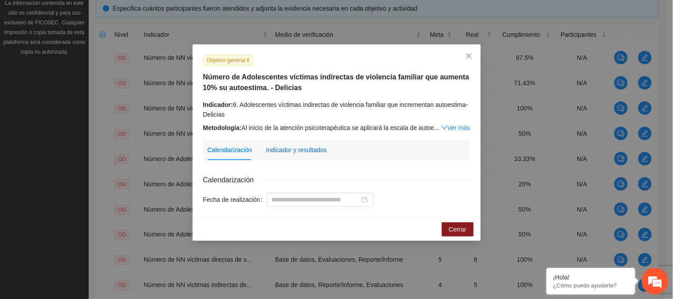
click at [288, 145] on div "Indicador y resultados" at bounding box center [296, 150] width 61 height 10
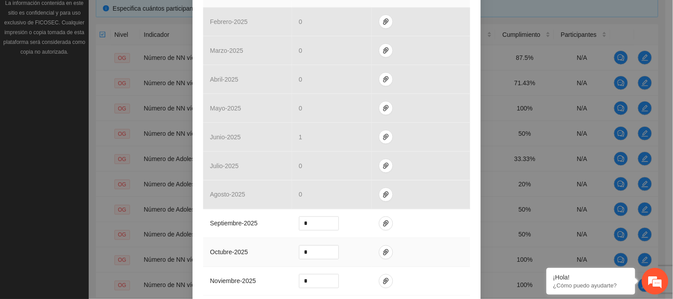
scroll to position [245, 0]
click at [382, 221] on icon "paper-clip" at bounding box center [385, 222] width 7 height 7
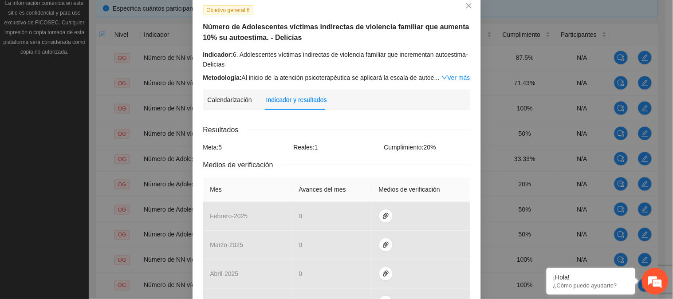
scroll to position [0, 0]
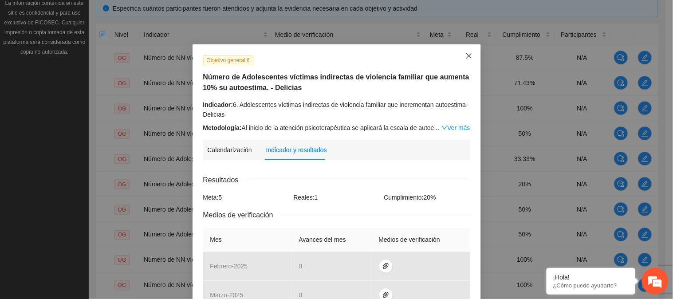
click at [466, 55] on icon "close" at bounding box center [468, 55] width 5 height 5
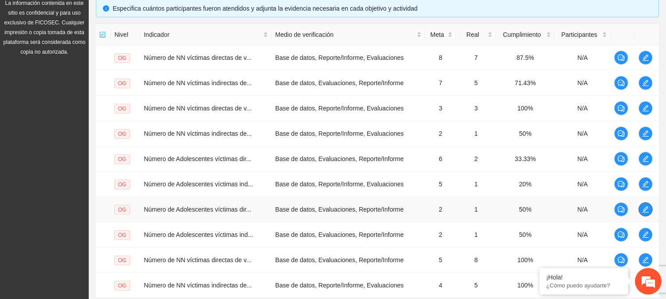
click at [646, 210] on icon "edit" at bounding box center [645, 209] width 7 height 7
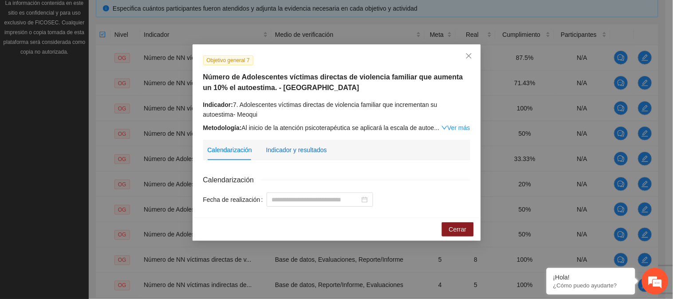
click at [310, 151] on div "Indicador y resultados" at bounding box center [296, 150] width 61 height 10
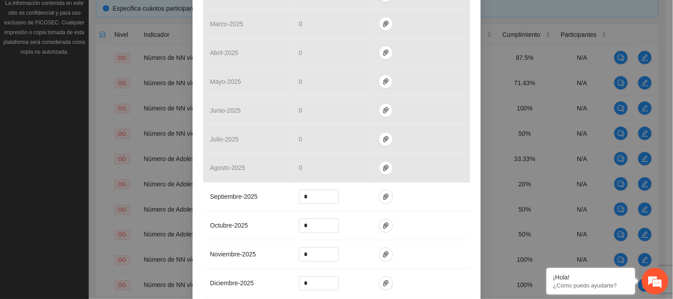
scroll to position [274, 0]
click at [382, 194] on icon "paper-clip" at bounding box center [385, 193] width 7 height 7
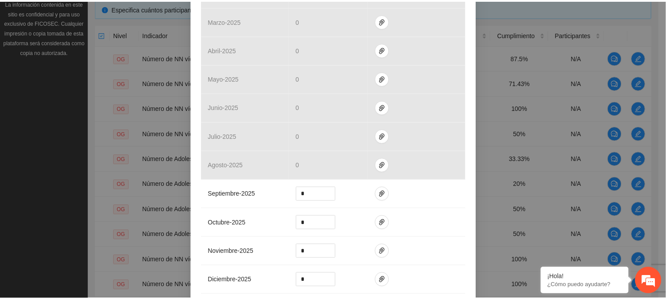
scroll to position [0, 0]
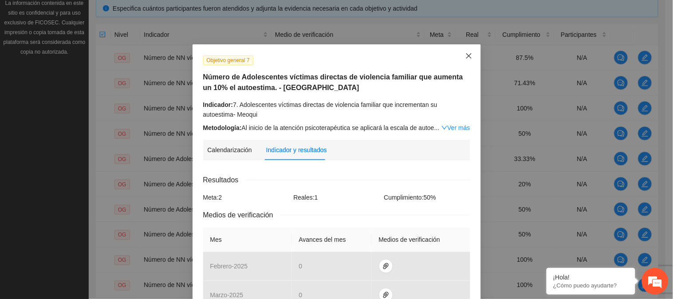
click at [467, 58] on icon "close" at bounding box center [468, 55] width 5 height 5
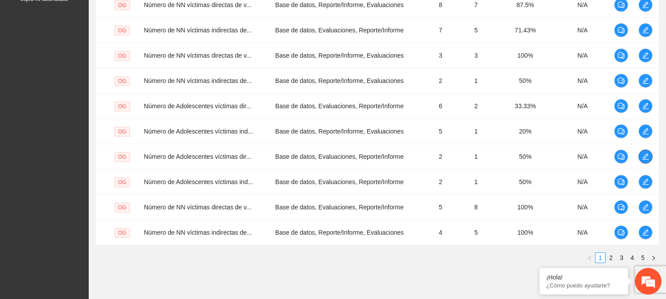
scroll to position [263, 0]
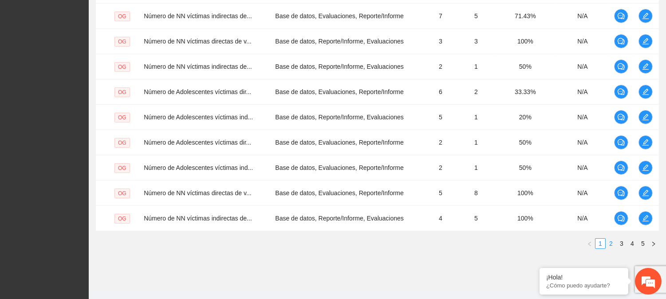
click at [606, 242] on link "2" at bounding box center [611, 244] width 10 height 10
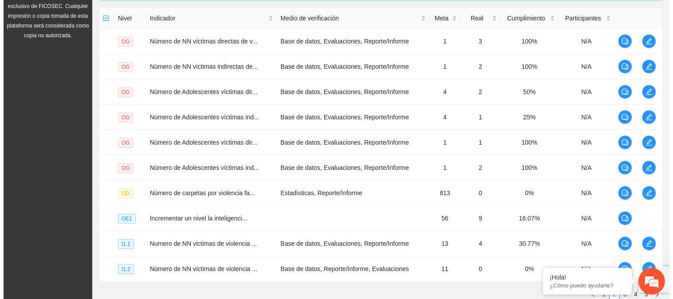
scroll to position [211, 0]
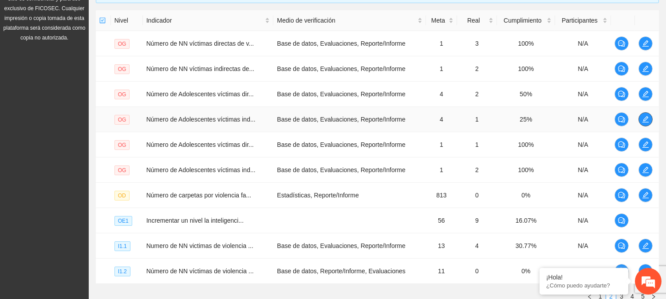
click at [647, 117] on icon "edit" at bounding box center [645, 119] width 6 height 6
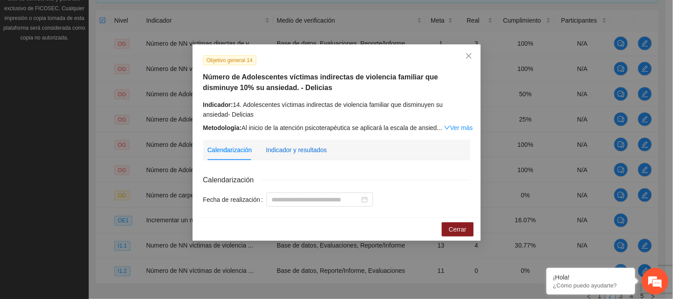
click at [305, 149] on div "Indicador y resultados" at bounding box center [296, 150] width 61 height 10
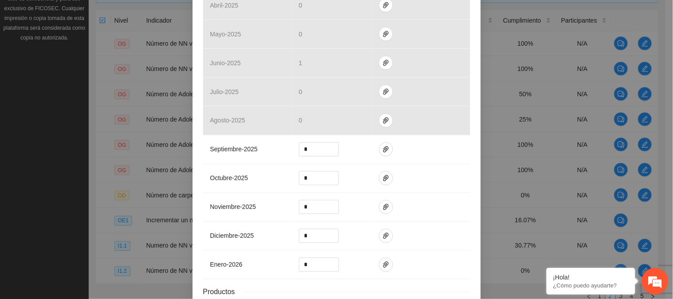
scroll to position [330, 0]
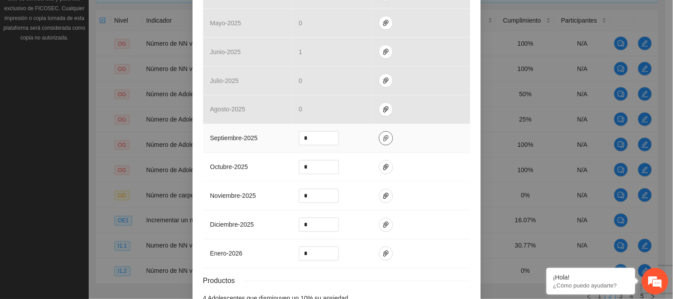
click at [383, 138] on icon "paper-clip" at bounding box center [385, 138] width 5 height 6
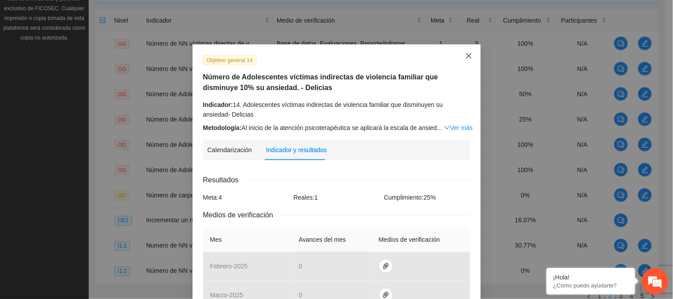
click at [467, 55] on icon "close" at bounding box center [468, 55] width 7 height 7
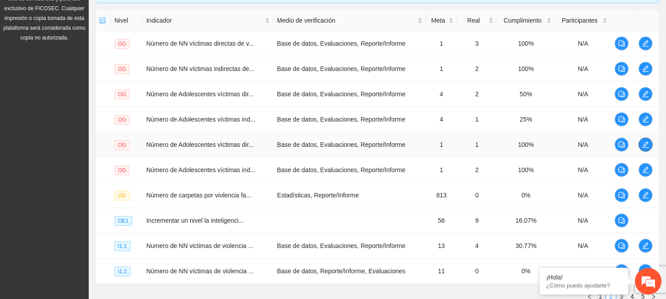
click at [646, 145] on icon "edit" at bounding box center [645, 144] width 7 height 7
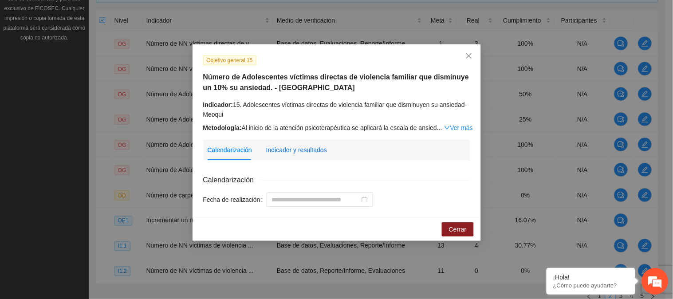
click at [309, 147] on div "Indicador y resultados" at bounding box center [296, 150] width 61 height 10
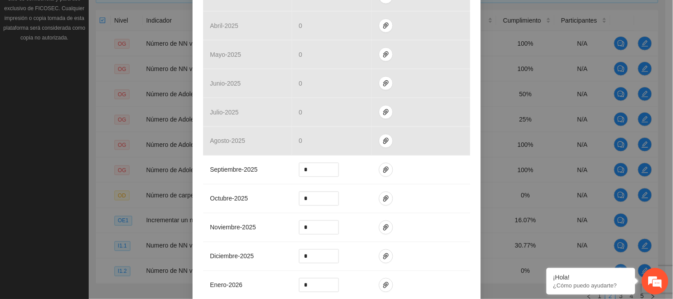
scroll to position [315, 0]
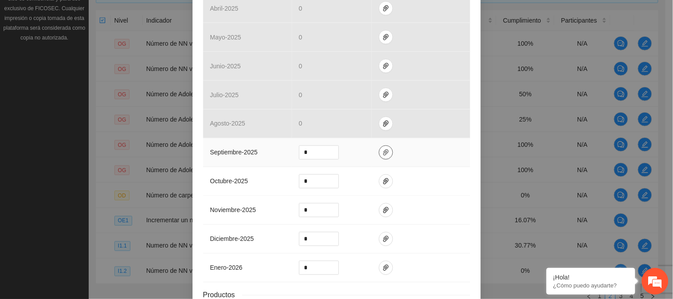
click at [382, 153] on icon "paper-clip" at bounding box center [385, 152] width 7 height 7
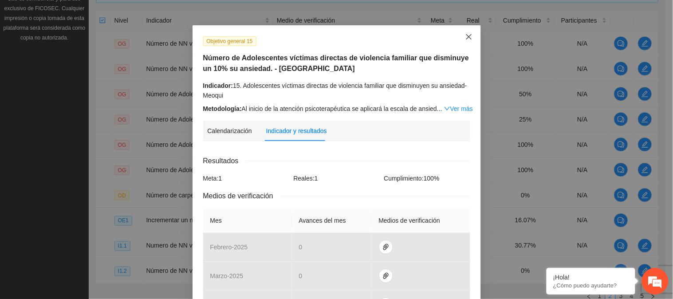
click at [465, 38] on icon "close" at bounding box center [468, 36] width 7 height 7
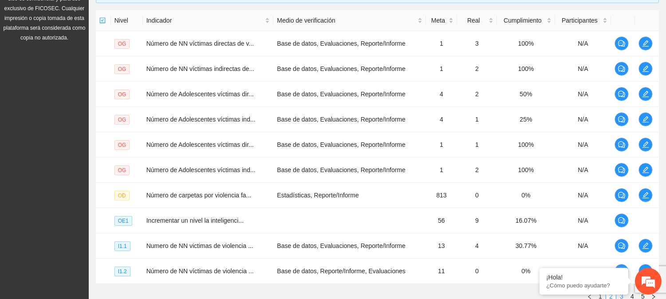
click at [622, 298] on link "3" at bounding box center [621, 296] width 10 height 10
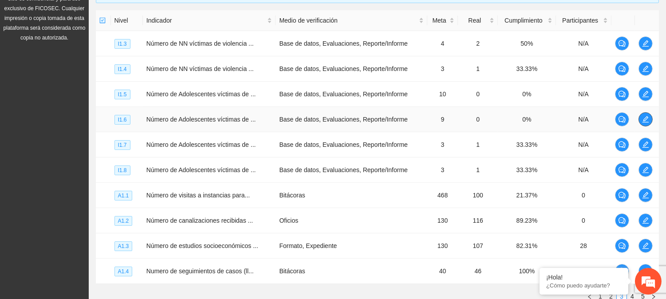
click at [644, 121] on icon "edit" at bounding box center [645, 119] width 7 height 7
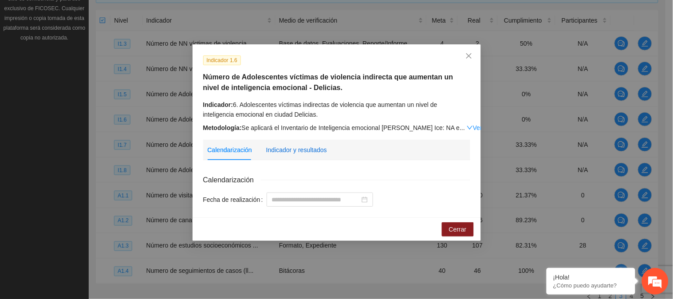
click at [305, 146] on div "Indicador y resultados" at bounding box center [296, 150] width 61 height 10
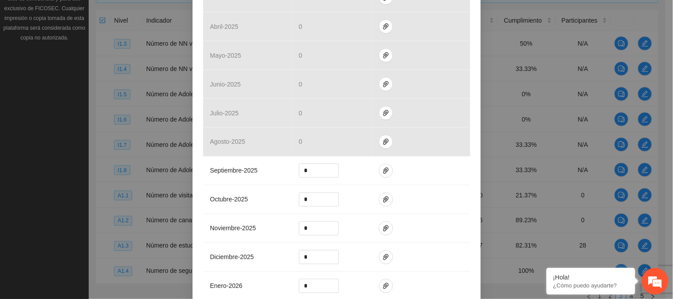
scroll to position [300, 0]
click at [383, 167] on icon "paper-clip" at bounding box center [385, 168] width 5 height 6
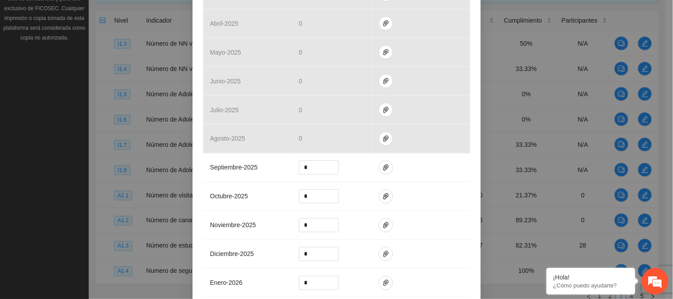
scroll to position [0, 0]
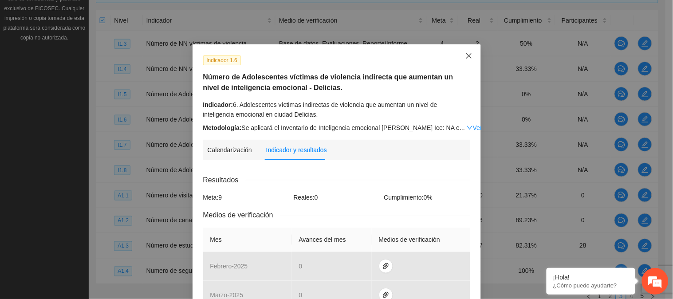
click at [465, 54] on icon "close" at bounding box center [468, 55] width 7 height 7
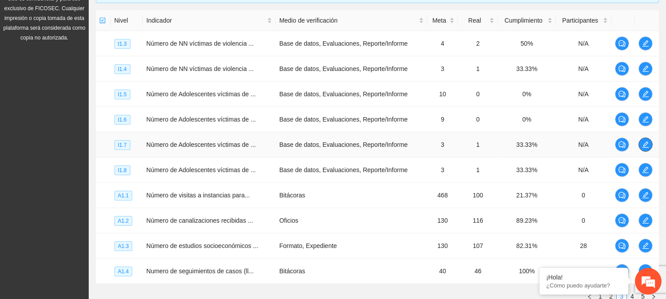
click at [642, 142] on icon "edit" at bounding box center [645, 144] width 7 height 7
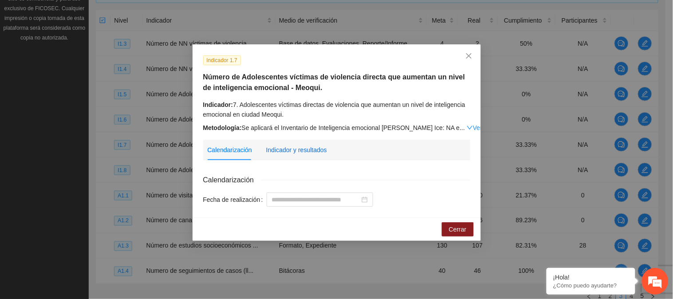
click at [309, 149] on div "Indicador y resultados" at bounding box center [296, 150] width 61 height 10
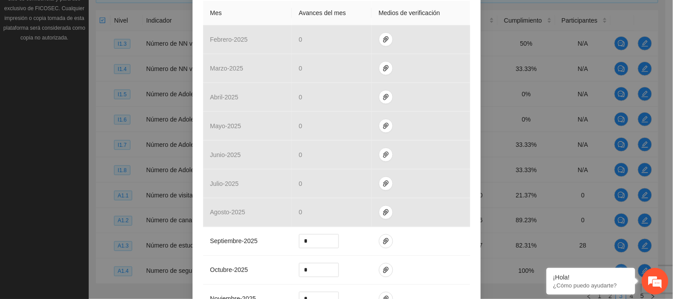
scroll to position [256, 0]
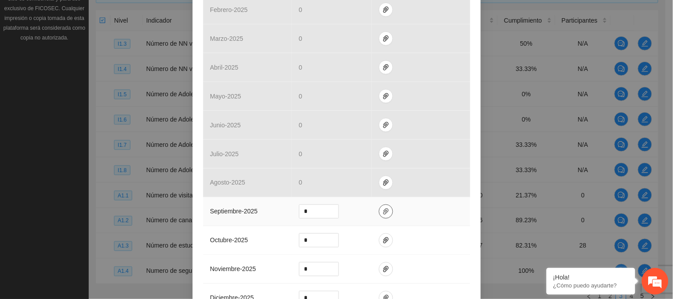
click at [383, 214] on icon "paper-clip" at bounding box center [385, 211] width 5 height 6
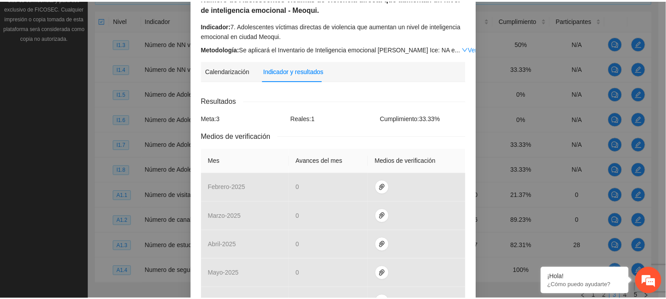
scroll to position [30, 0]
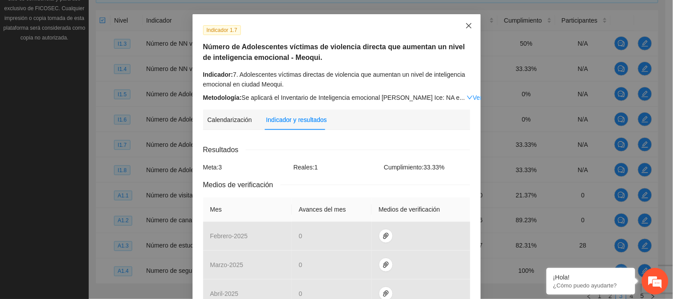
click at [469, 20] on span "Close" at bounding box center [469, 26] width 24 height 24
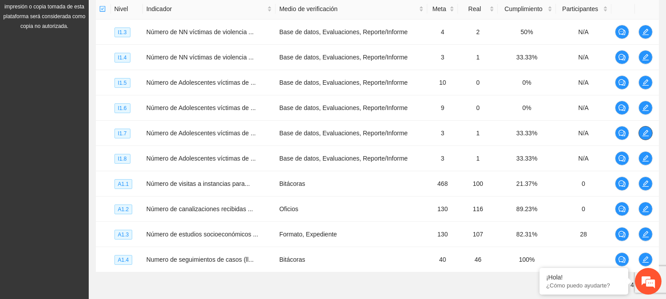
scroll to position [281, 0]
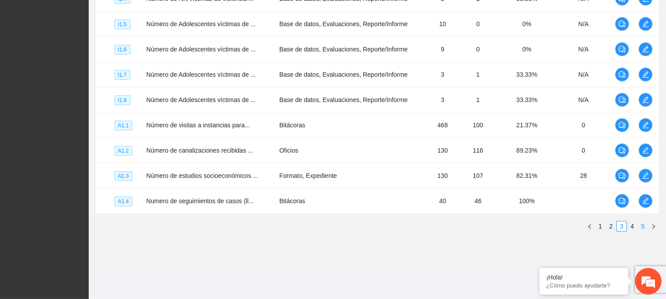
click at [640, 227] on link "5" at bounding box center [643, 226] width 10 height 10
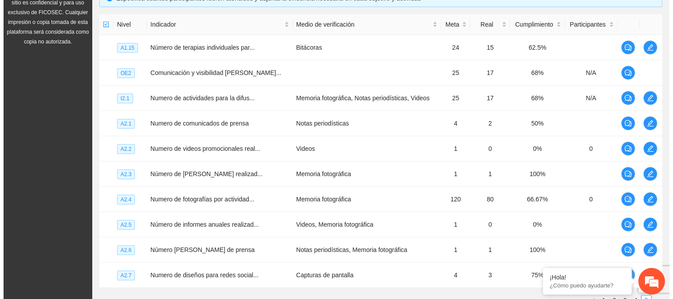
scroll to position [188, 0]
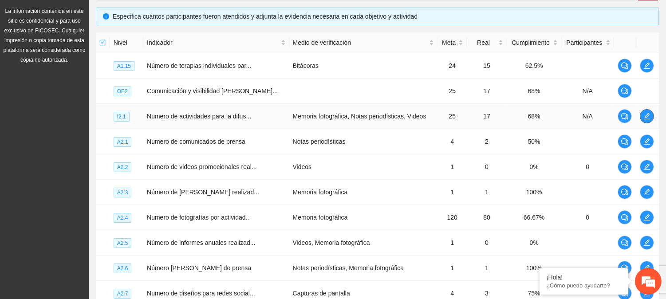
click at [645, 120] on button "button" at bounding box center [647, 116] width 14 height 14
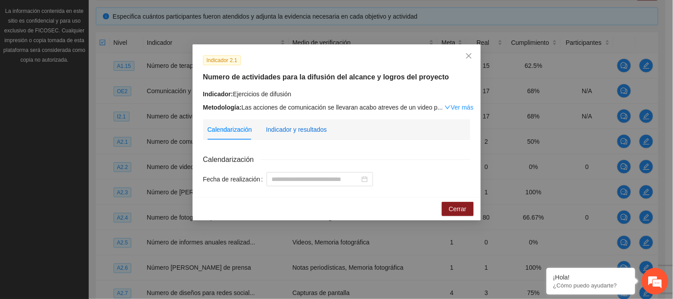
click at [279, 130] on div "Indicador y resultados" at bounding box center [296, 130] width 61 height 10
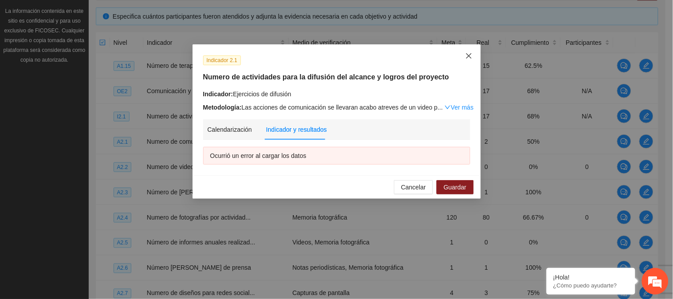
click at [469, 58] on icon "close" at bounding box center [468, 55] width 7 height 7
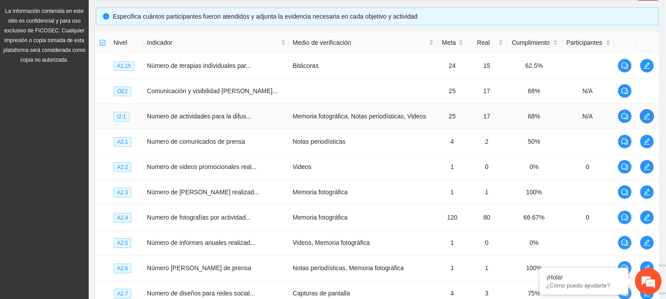
click at [644, 122] on button "button" at bounding box center [647, 116] width 14 height 14
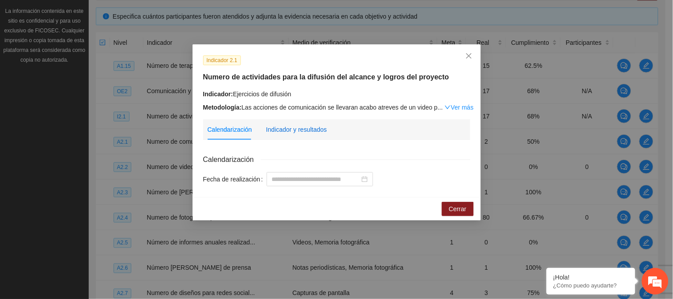
click at [293, 130] on div "Indicador y resultados" at bounding box center [296, 130] width 61 height 10
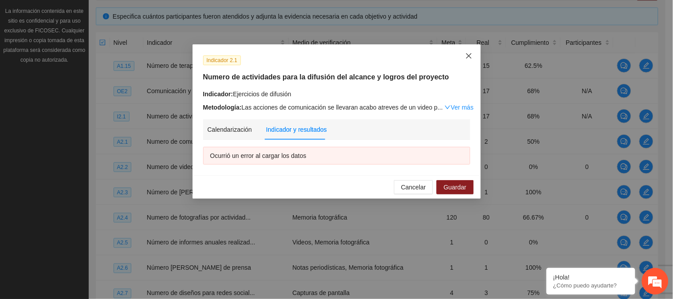
click at [471, 56] on icon "close" at bounding box center [468, 55] width 7 height 7
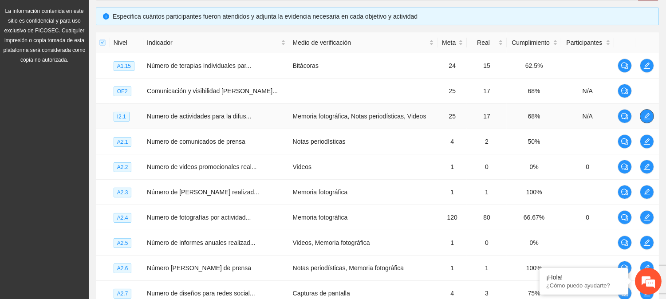
click at [649, 114] on span "edit" at bounding box center [646, 116] width 13 height 7
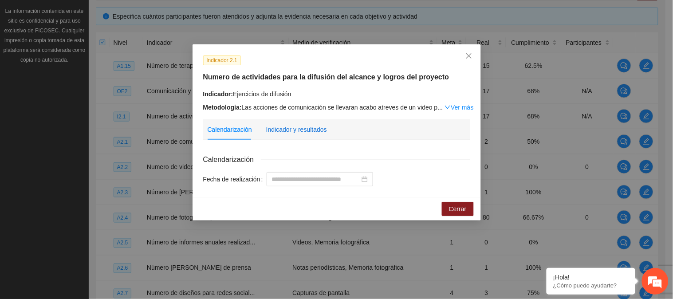
click at [294, 129] on div "Indicador y resultados" at bounding box center [296, 130] width 61 height 10
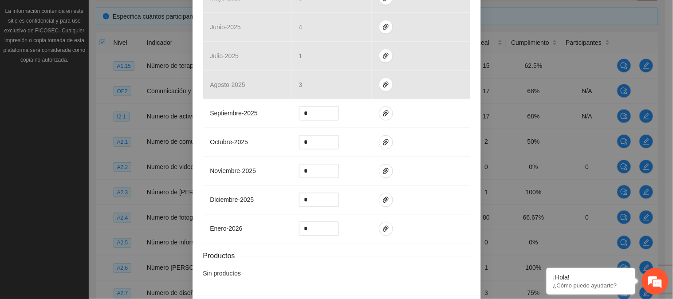
scroll to position [342, 0]
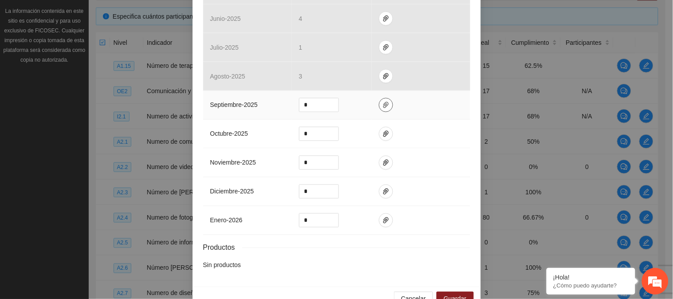
click at [384, 104] on icon "paper-clip" at bounding box center [385, 105] width 7 height 7
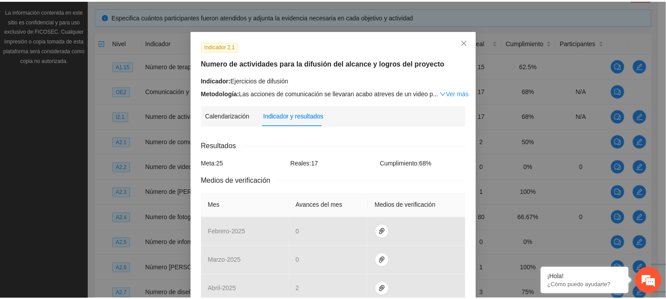
scroll to position [0, 0]
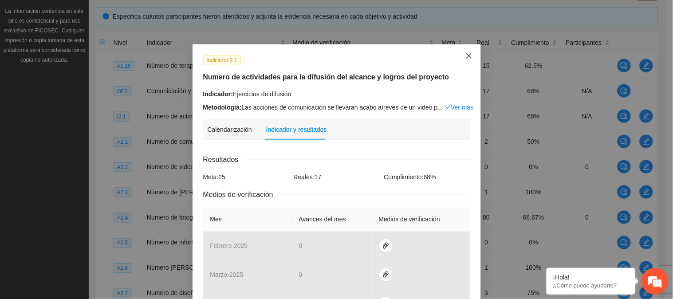
click at [465, 52] on icon "close" at bounding box center [468, 55] width 7 height 7
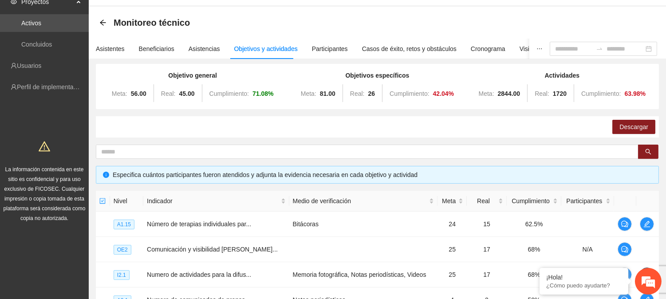
scroll to position [47, 0]
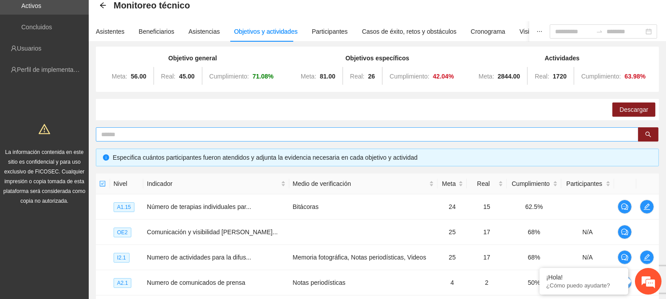
click at [422, 133] on input "text" at bounding box center [363, 135] width 525 height 10
